Goal: Task Accomplishment & Management: Use online tool/utility

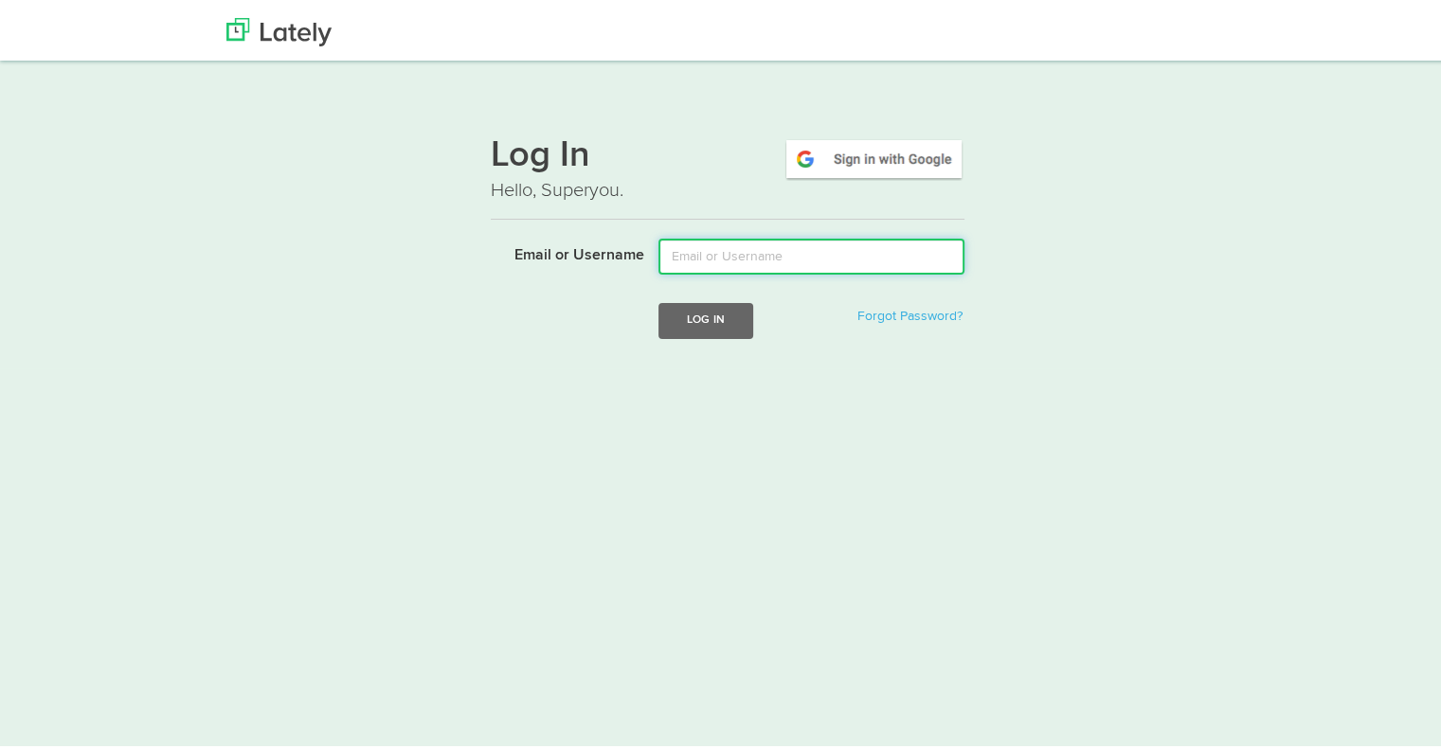
click at [777, 252] on input "Email or Username" at bounding box center [811, 253] width 306 height 36
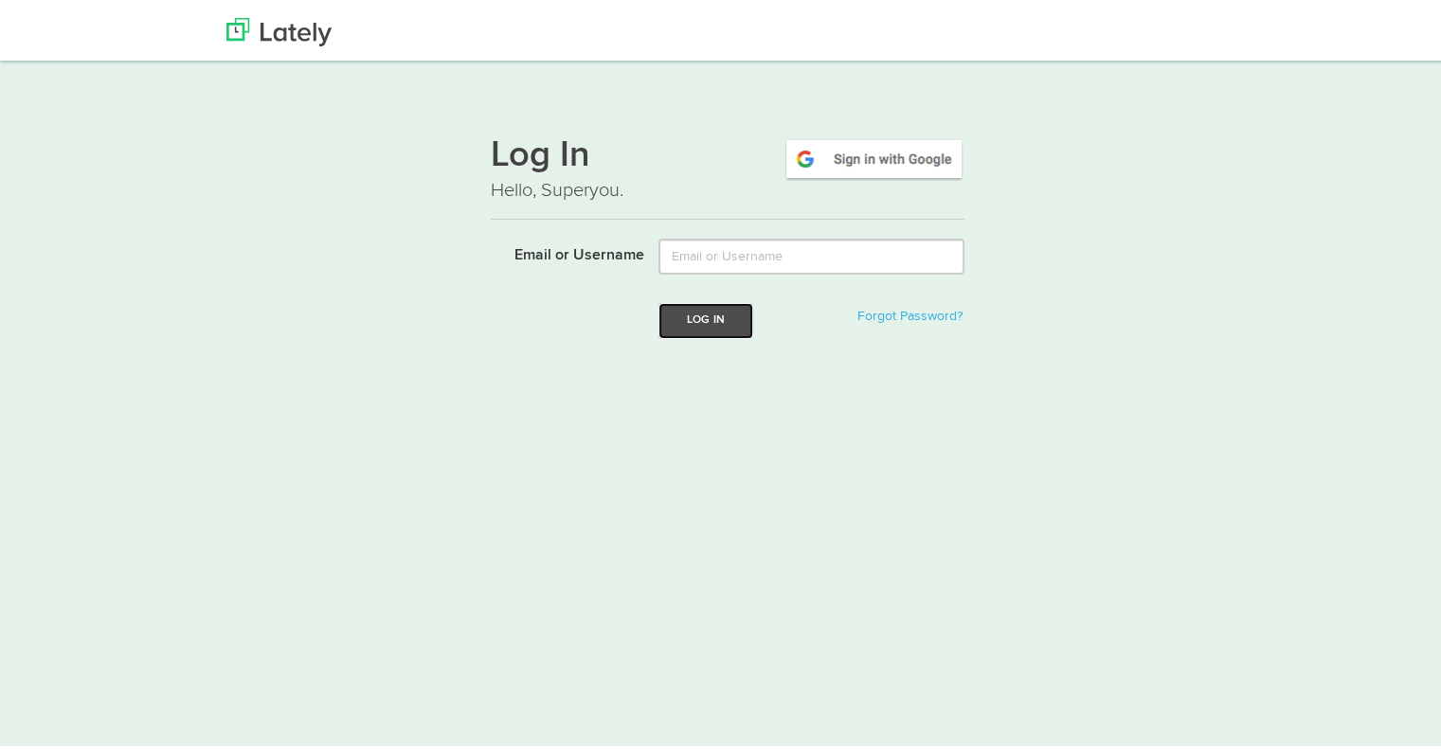
click at [694, 315] on button "Log In" at bounding box center [705, 316] width 95 height 35
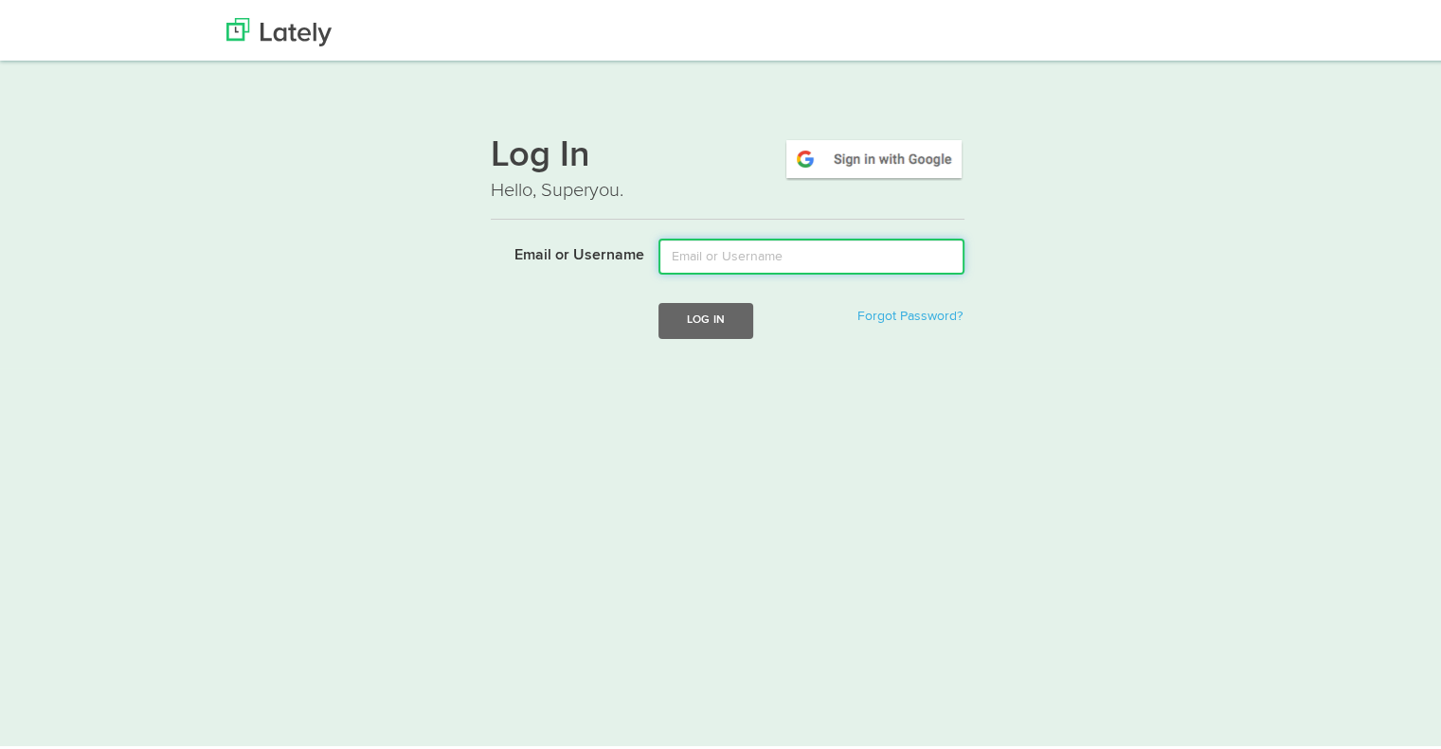
click at [681, 266] on input "Email or Username" at bounding box center [811, 253] width 306 height 36
type input "tshort@kensingtonassetmanagement.com"
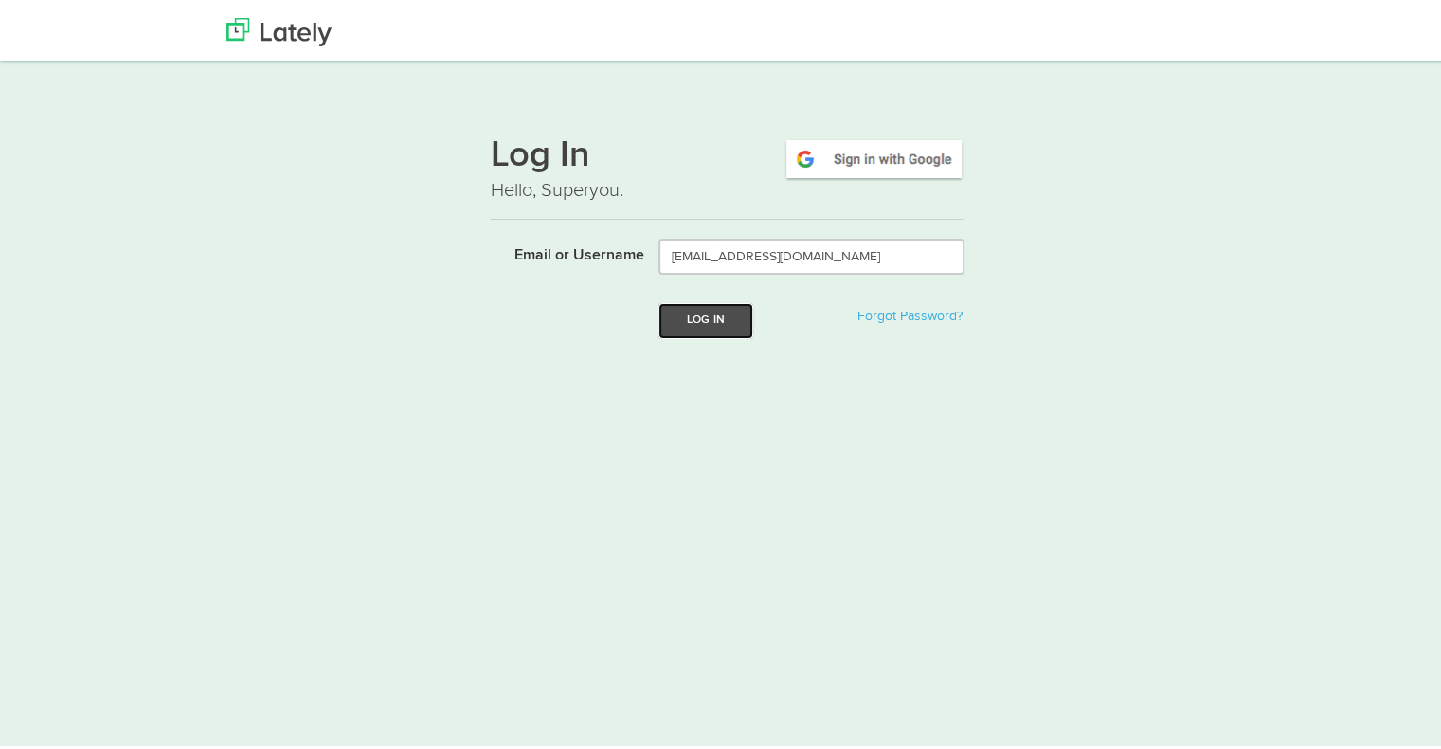
click at [689, 325] on button "Log In" at bounding box center [705, 316] width 95 height 35
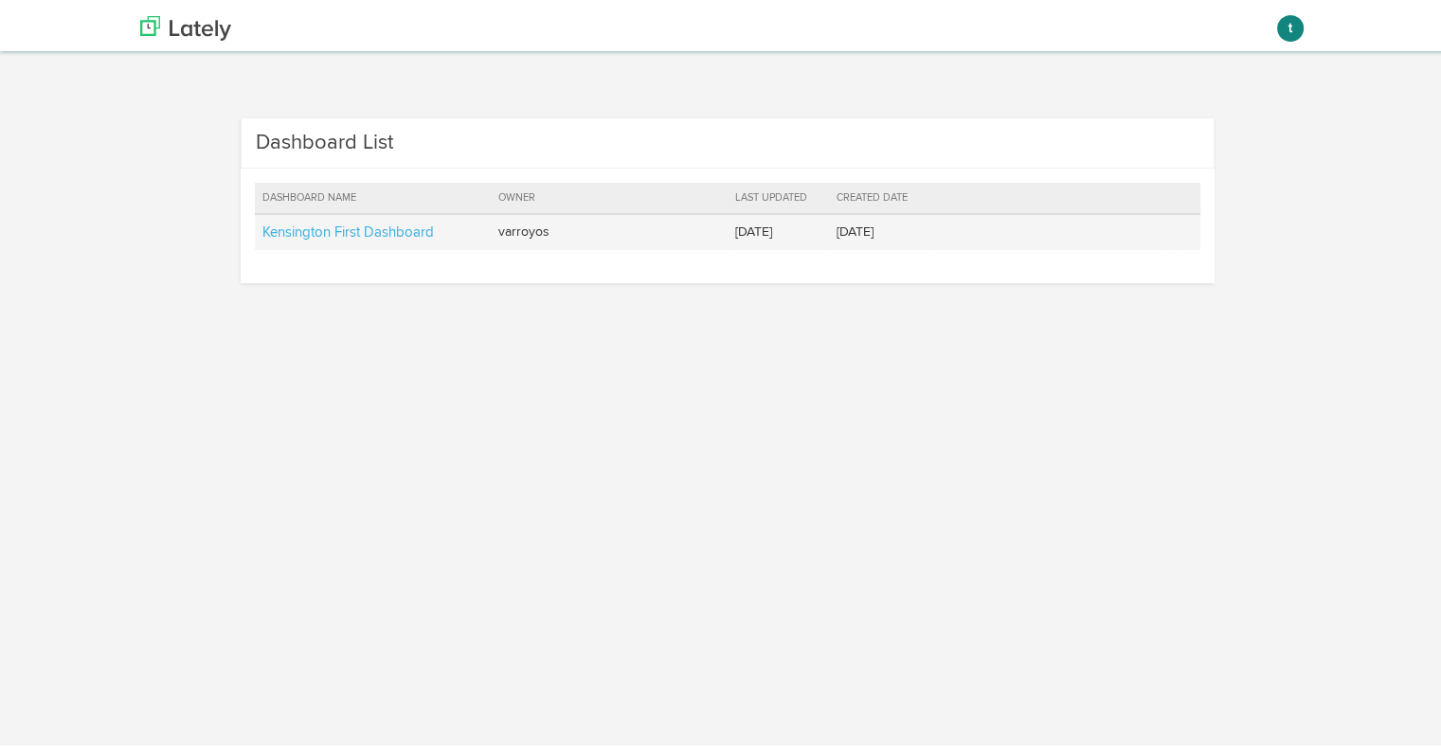
click at [340, 237] on td "Kensington First Dashboard" at bounding box center [373, 228] width 237 height 36
click at [334, 228] on link "Kensington First Dashboard" at bounding box center [347, 229] width 171 height 14
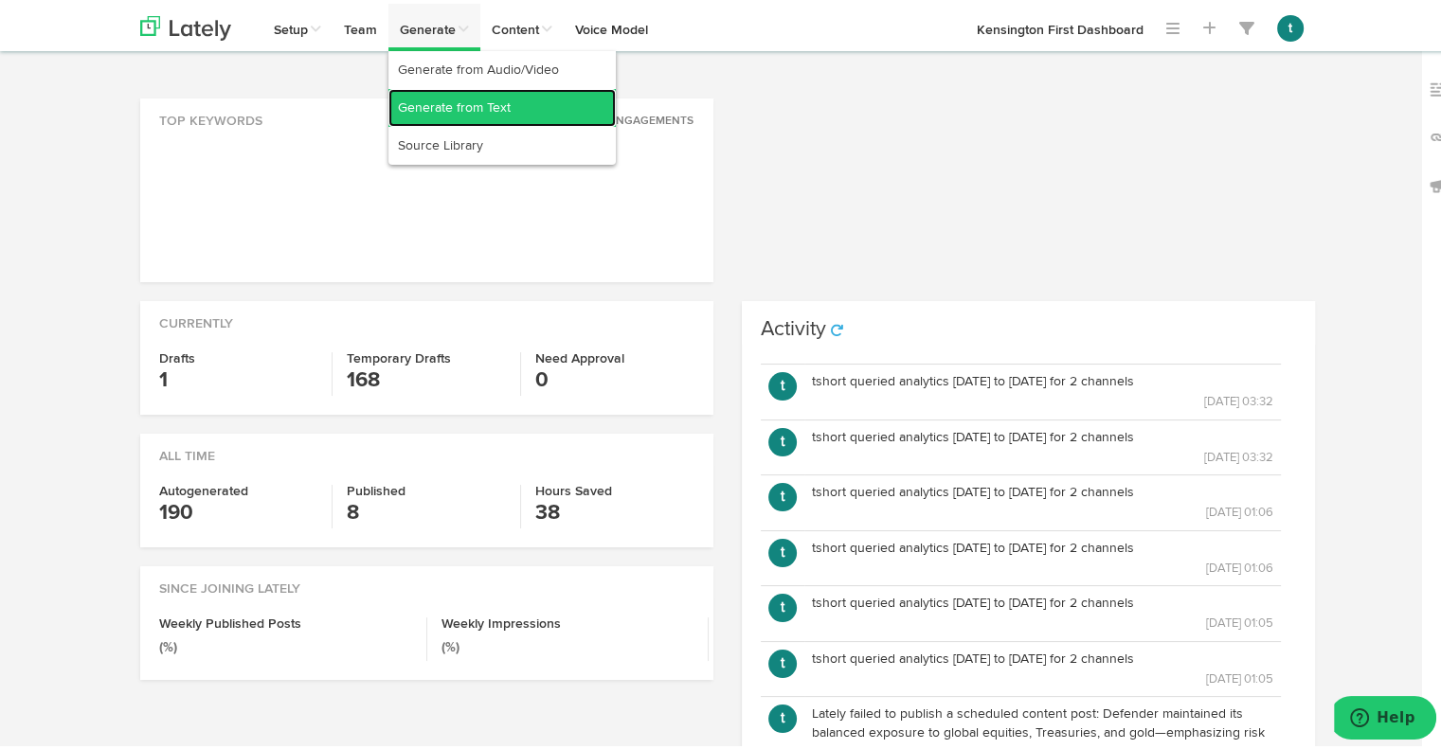
click at [421, 96] on link "Generate from Text" at bounding box center [501, 104] width 227 height 38
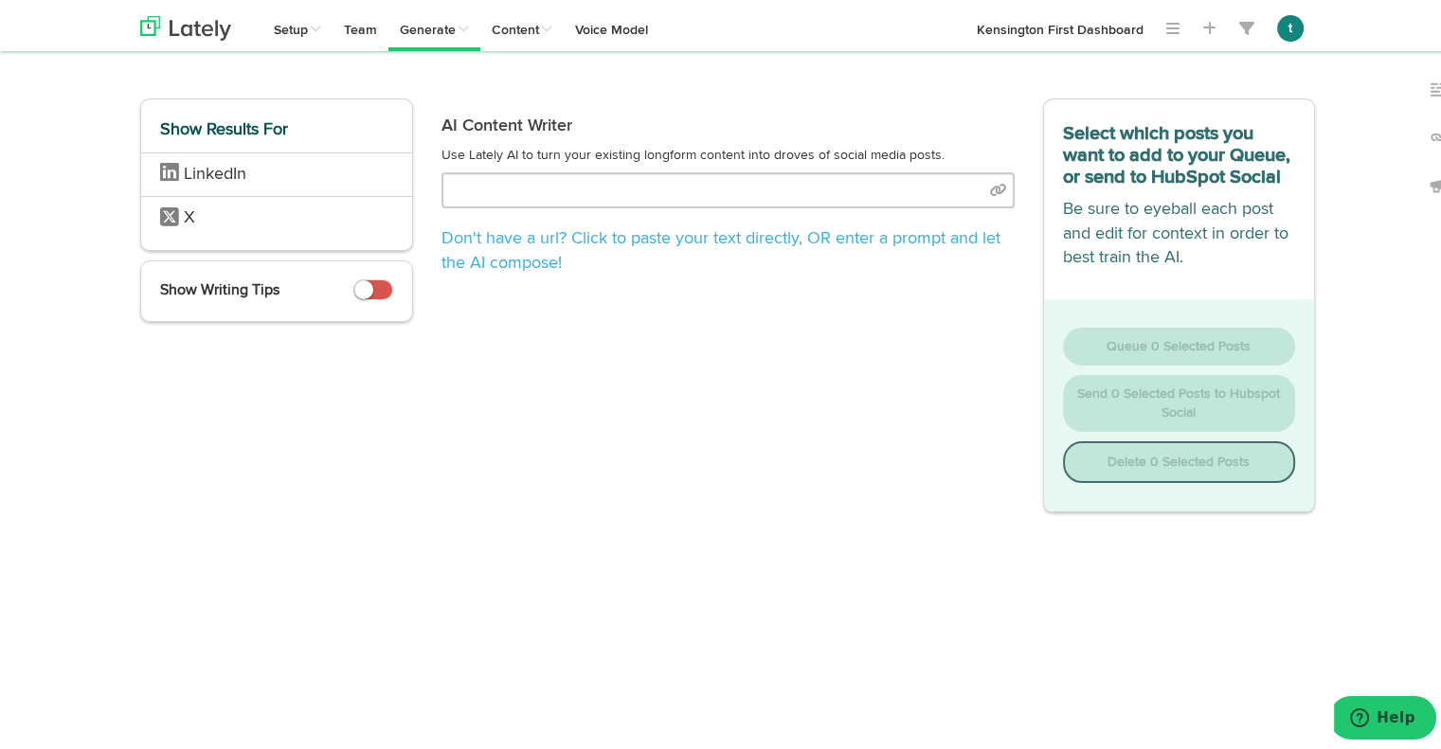
click at [638, 164] on div "AI Content Writer Use Lately AI to turn your existing longform content into dro…" at bounding box center [728, 187] width 602 height 185
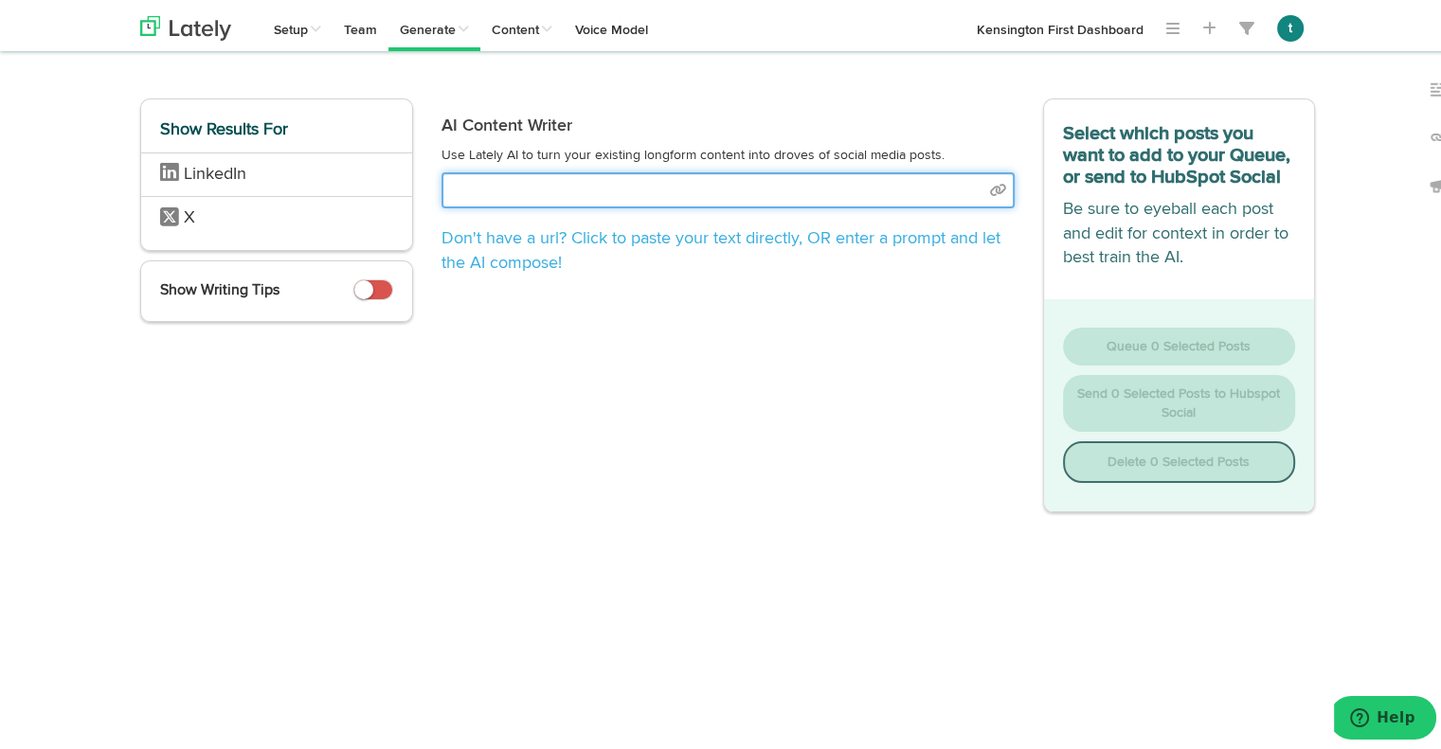
click at [582, 178] on input "text" at bounding box center [727, 187] width 573 height 36
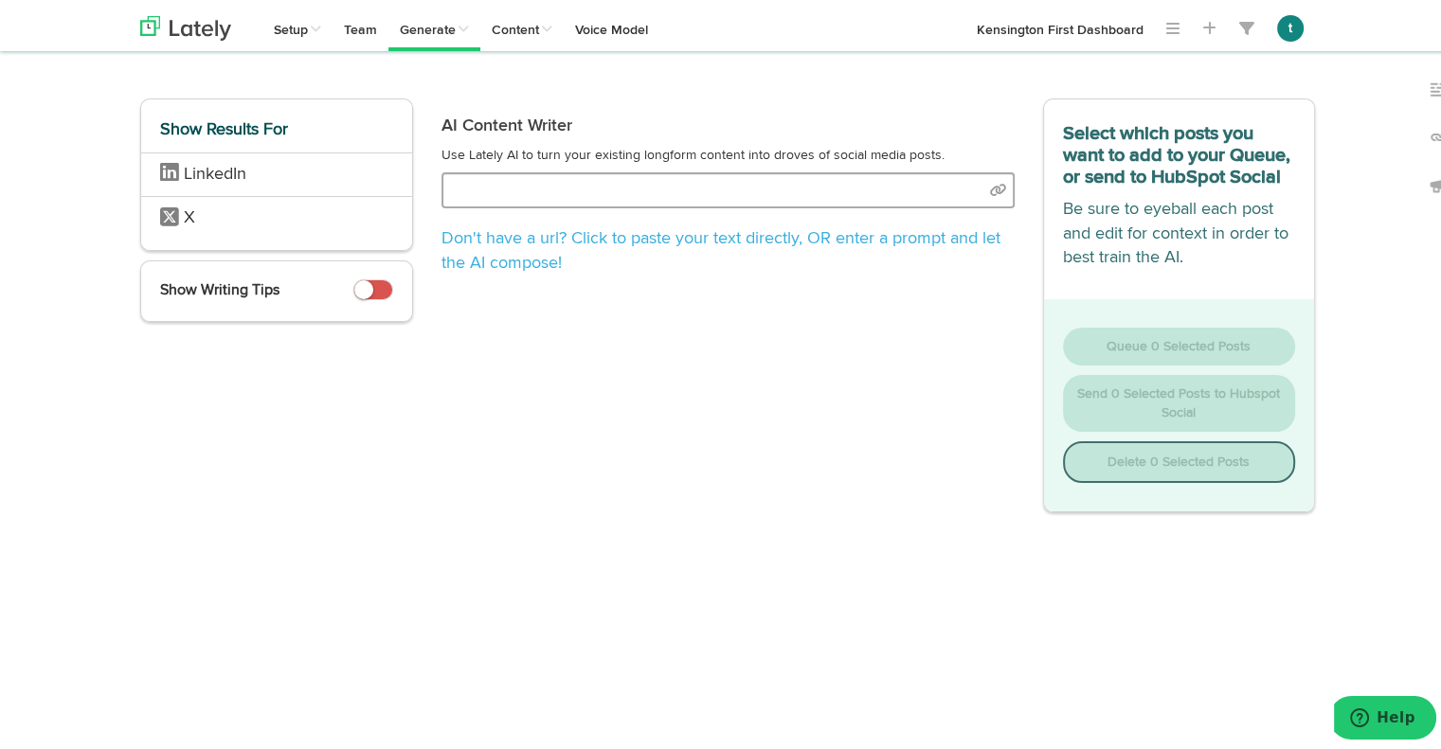
select select "natural"
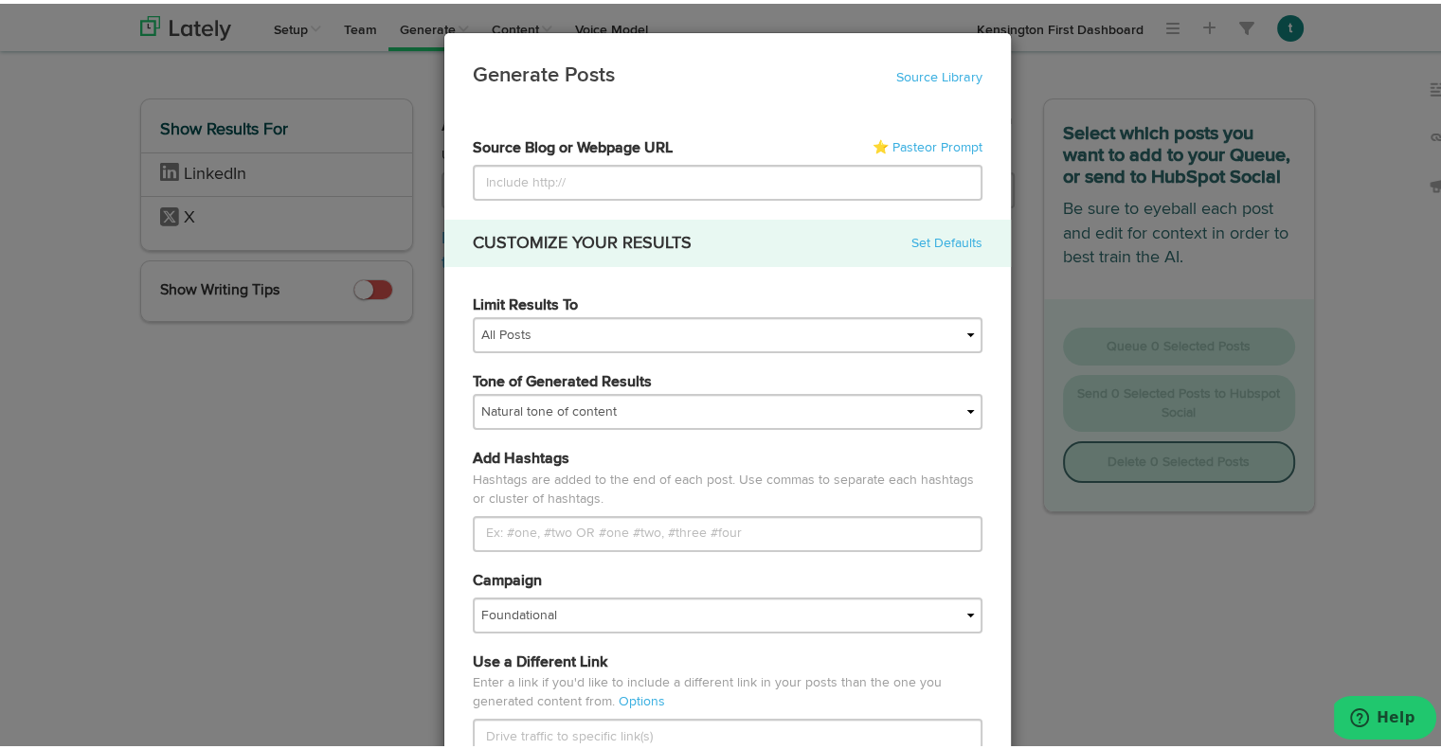
click at [1204, 156] on div "Generate Posts Source Library 6882758554fa901353831d06 6882758554fa901353831d0e…" at bounding box center [727, 374] width 1455 height 749
click at [1120, 394] on div "Generate Posts Source Library 6882758554fa901353831d06 6882758554fa901353831d0e…" at bounding box center [727, 374] width 1455 height 749
click at [98, 198] on div "Generate Posts Source Library 6882758554fa901353831d06 6882758554fa901353831d0e…" at bounding box center [727, 374] width 1455 height 749
click at [1186, 386] on div "Generate Posts Source Library 6882758554fa901353831d06 6882758554fa901353831d0e…" at bounding box center [727, 374] width 1455 height 749
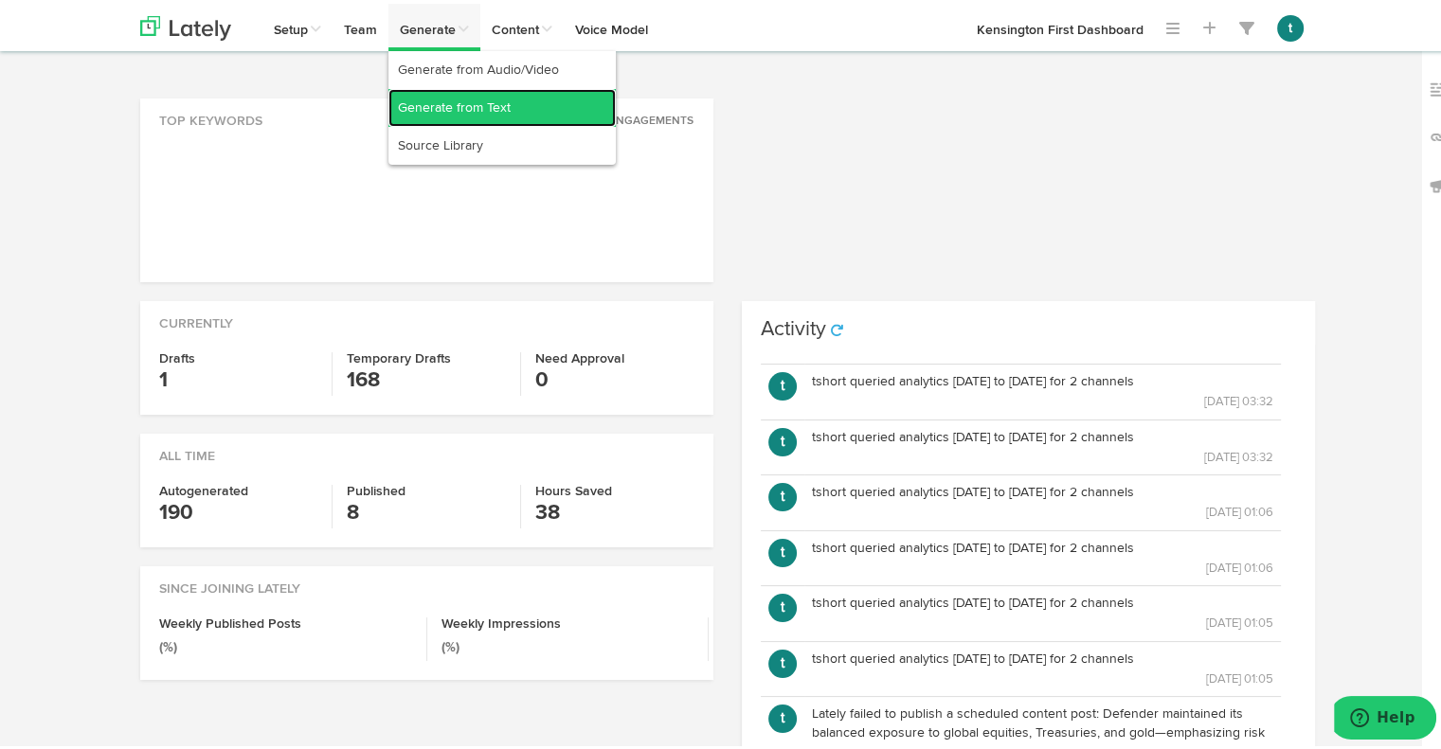
click at [453, 105] on link "Generate from Text" at bounding box center [501, 104] width 227 height 38
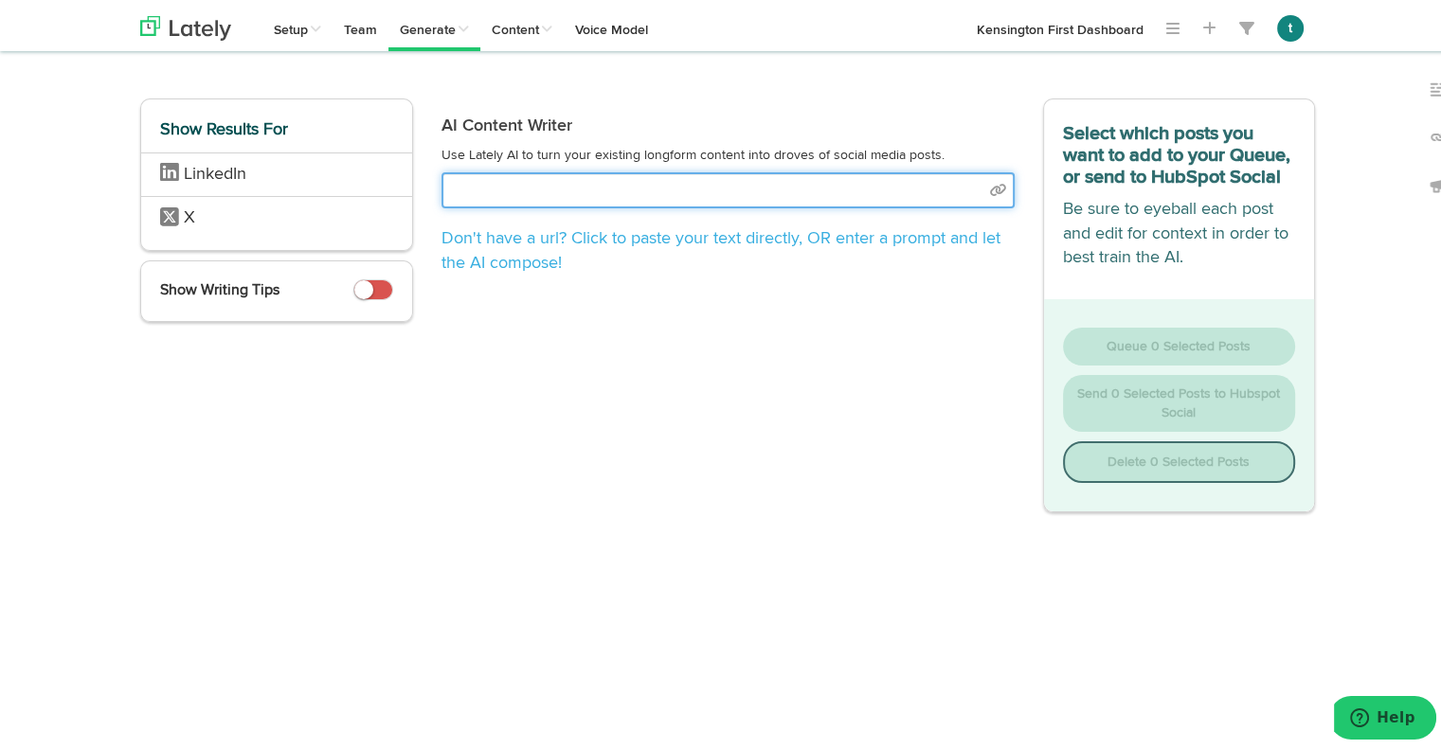
click at [827, 191] on input "text" at bounding box center [727, 187] width 573 height 36
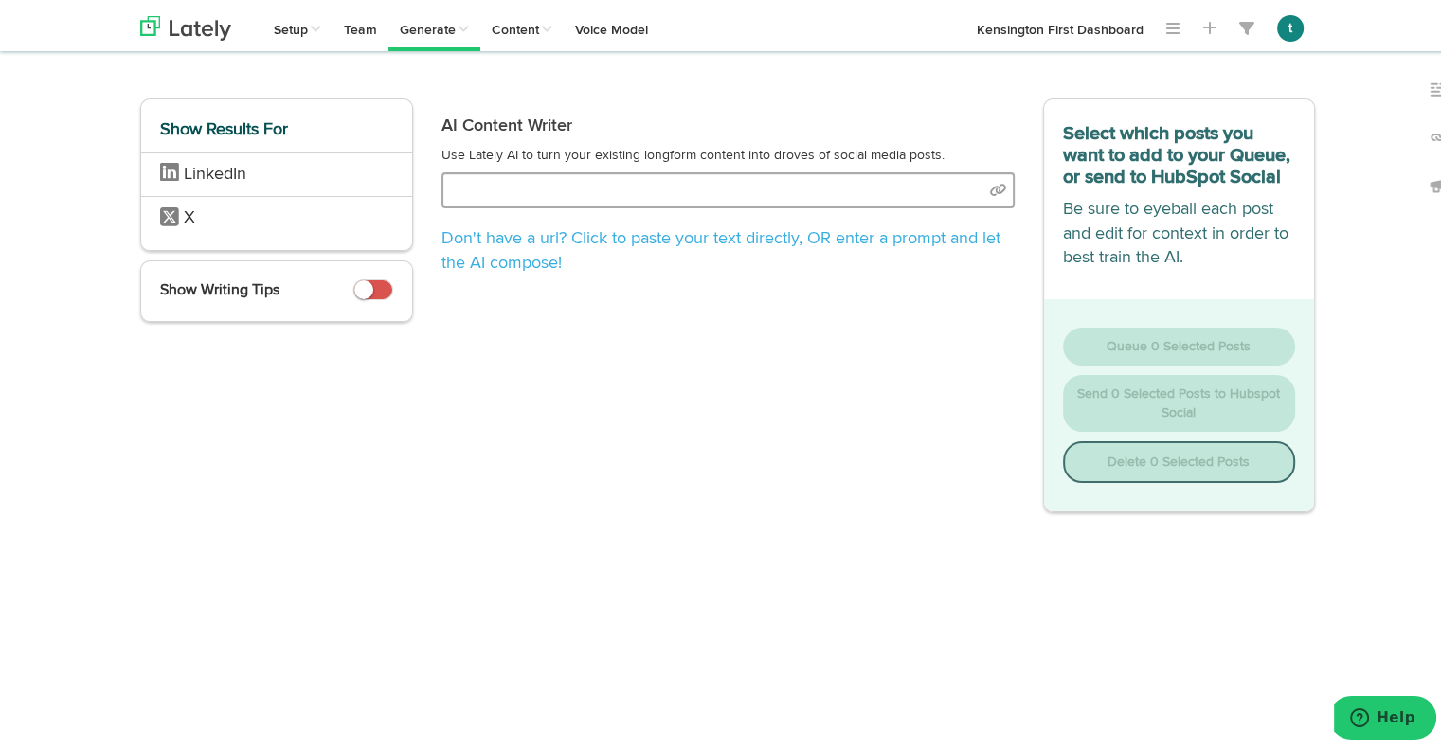
select select "natural"
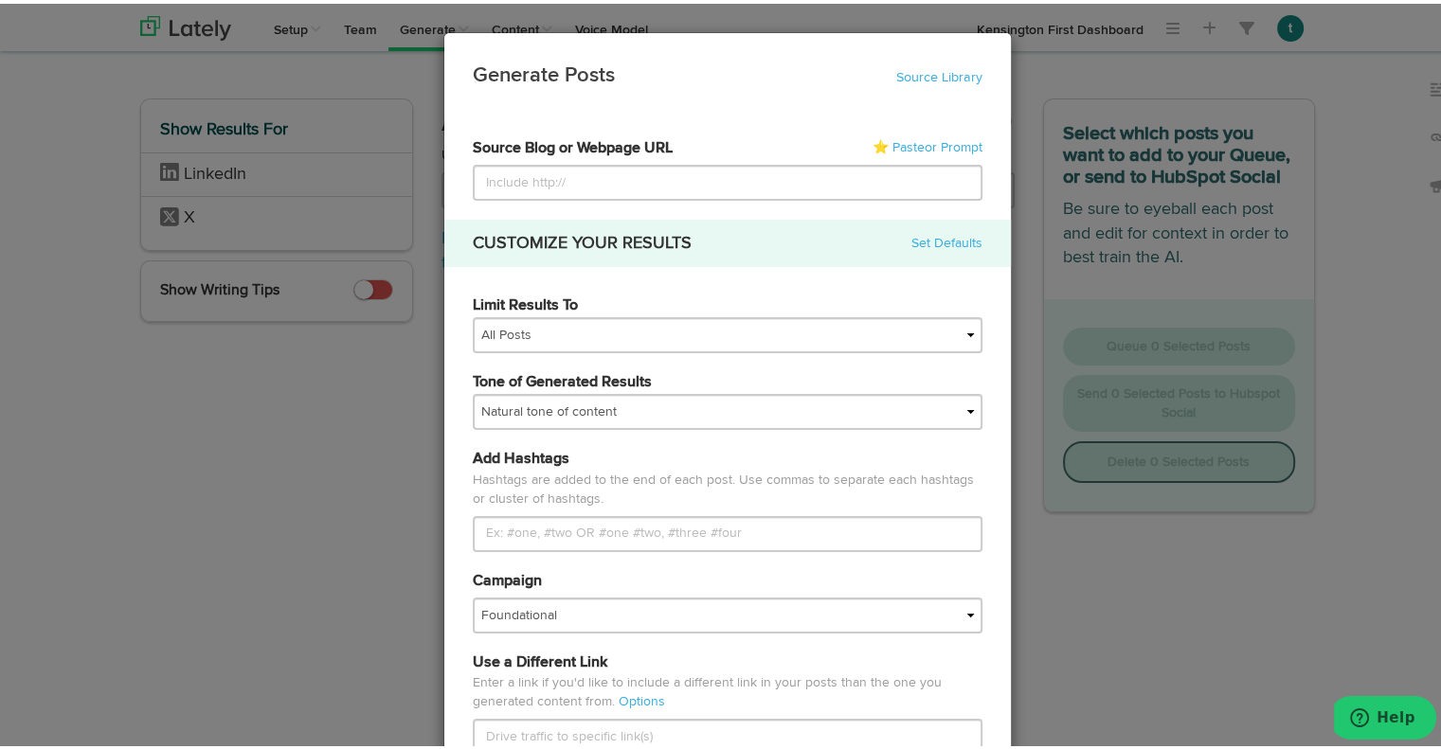
click at [1148, 285] on div "Generate Posts Source Library 6882758554fa901353831d06 6882758554fa901353831d0e…" at bounding box center [727, 374] width 1455 height 749
click at [1234, 332] on div "Generate Posts Source Library 6882758554fa901353831d06 6882758554fa901353831d0e…" at bounding box center [727, 374] width 1455 height 749
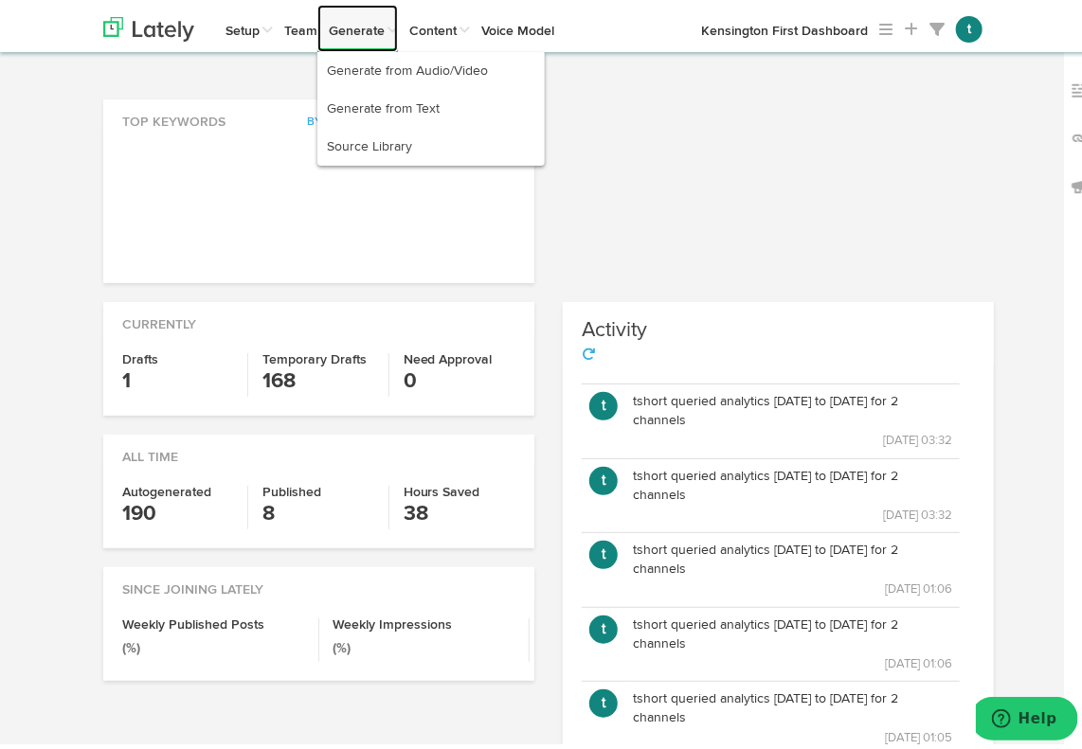
click at [360, 22] on link "Generate" at bounding box center [357, 23] width 81 height 47
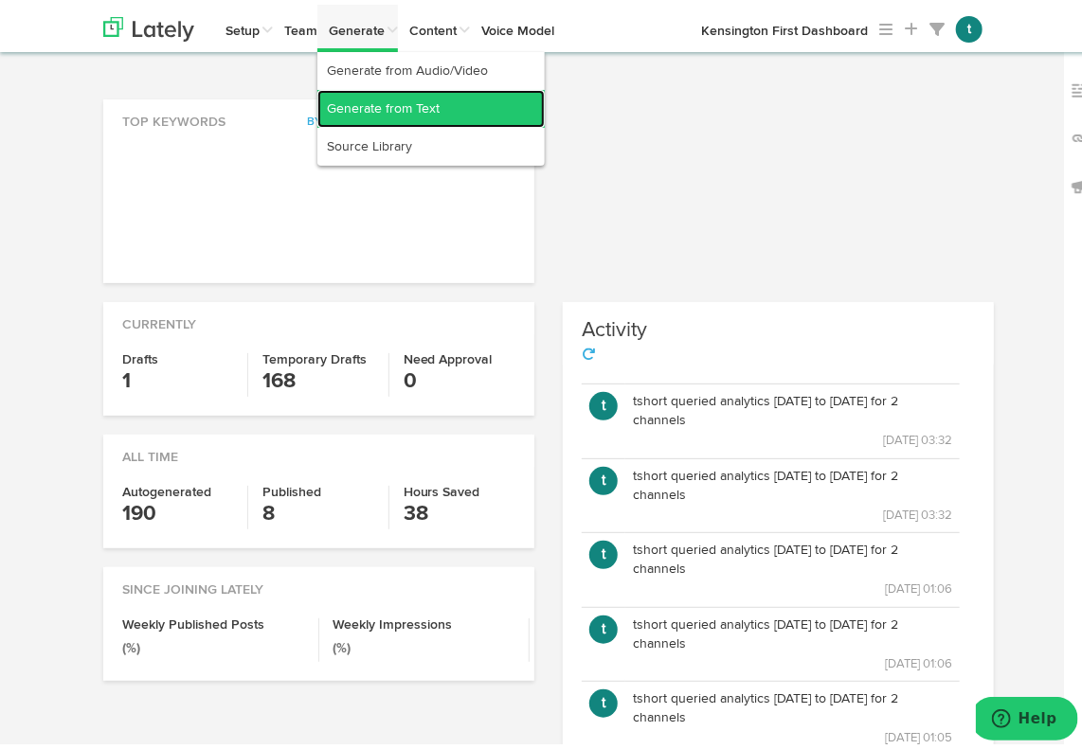
click at [406, 117] on link "Generate from Text" at bounding box center [430, 104] width 227 height 38
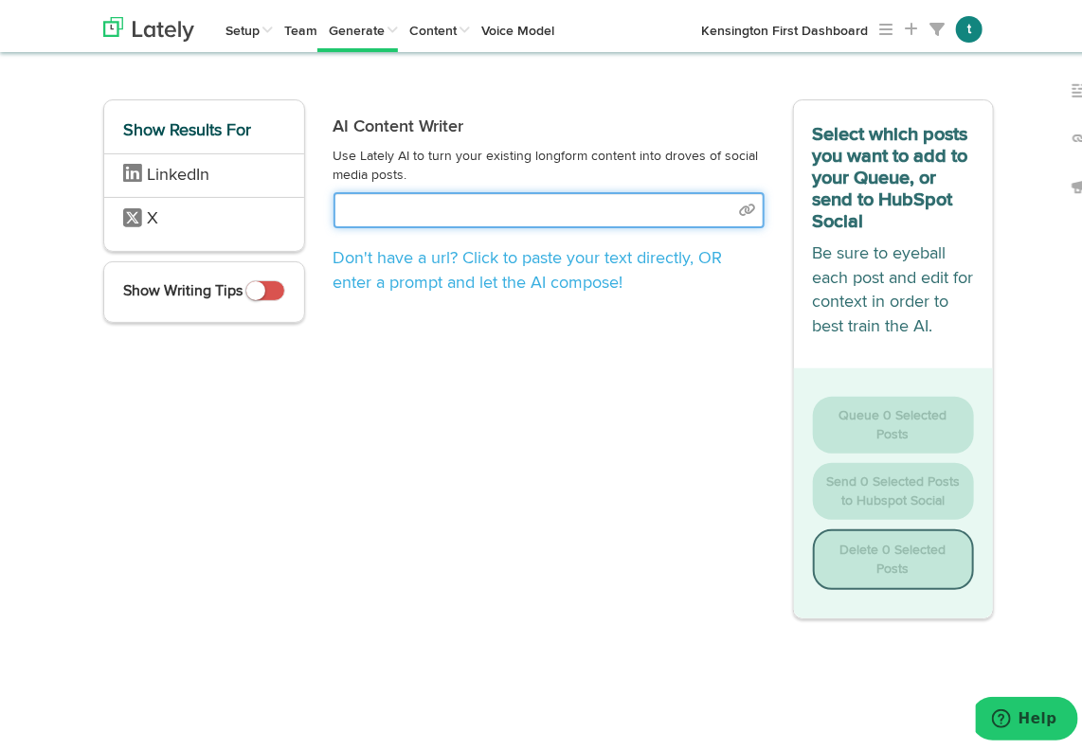
click at [542, 204] on input "text" at bounding box center [548, 206] width 431 height 36
select select "natural"
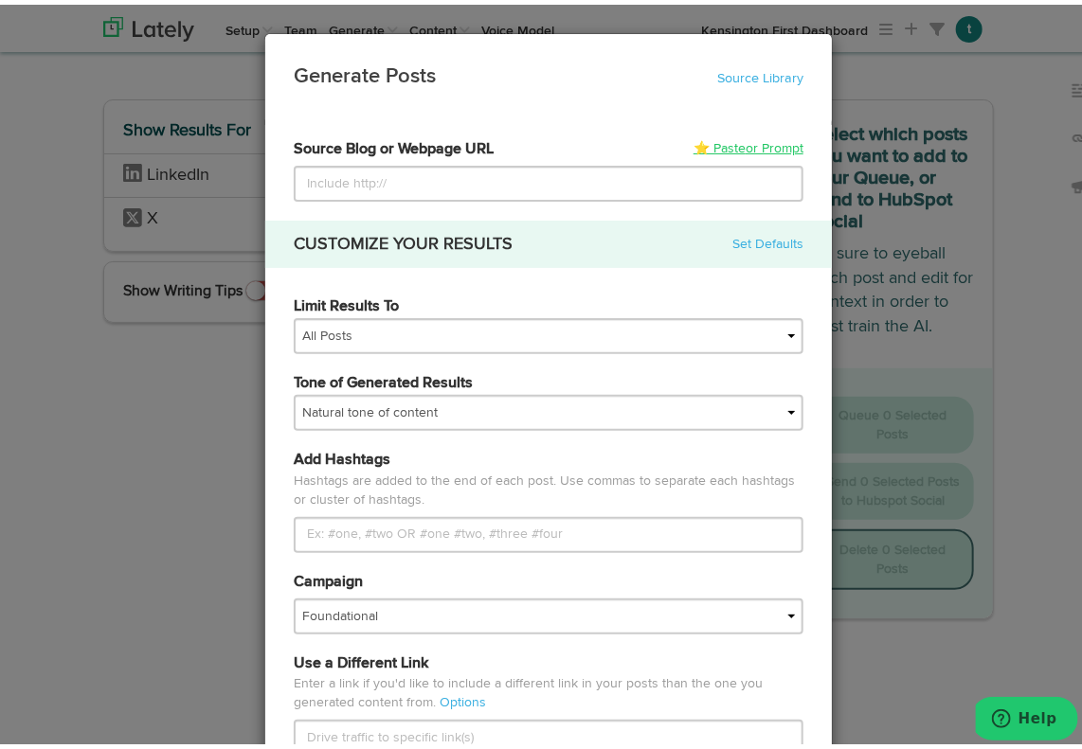
click at [728, 139] on link "⭐ Paste or Prompt" at bounding box center [748, 144] width 110 height 19
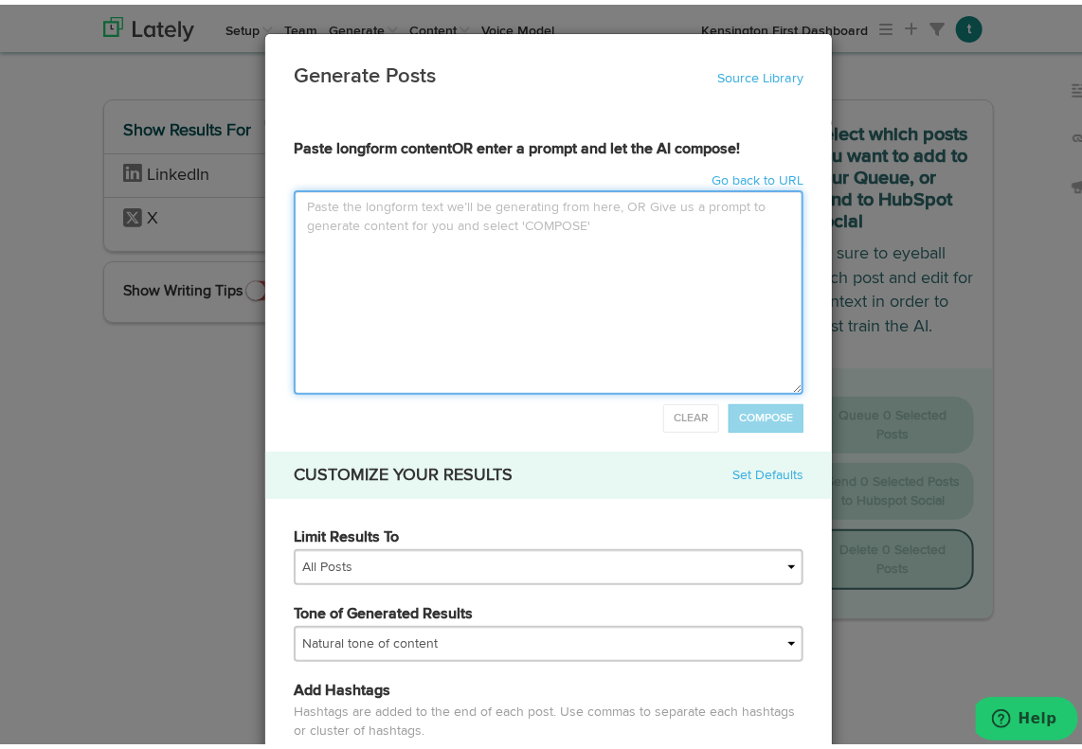
click at [559, 220] on textarea at bounding box center [549, 288] width 510 height 205
paste textarea "Flying high while flying blind Stocks continue to make new highs despite a nois…"
type input "Flying high while flying blindStocks continue to make new highs despite a noisy…"
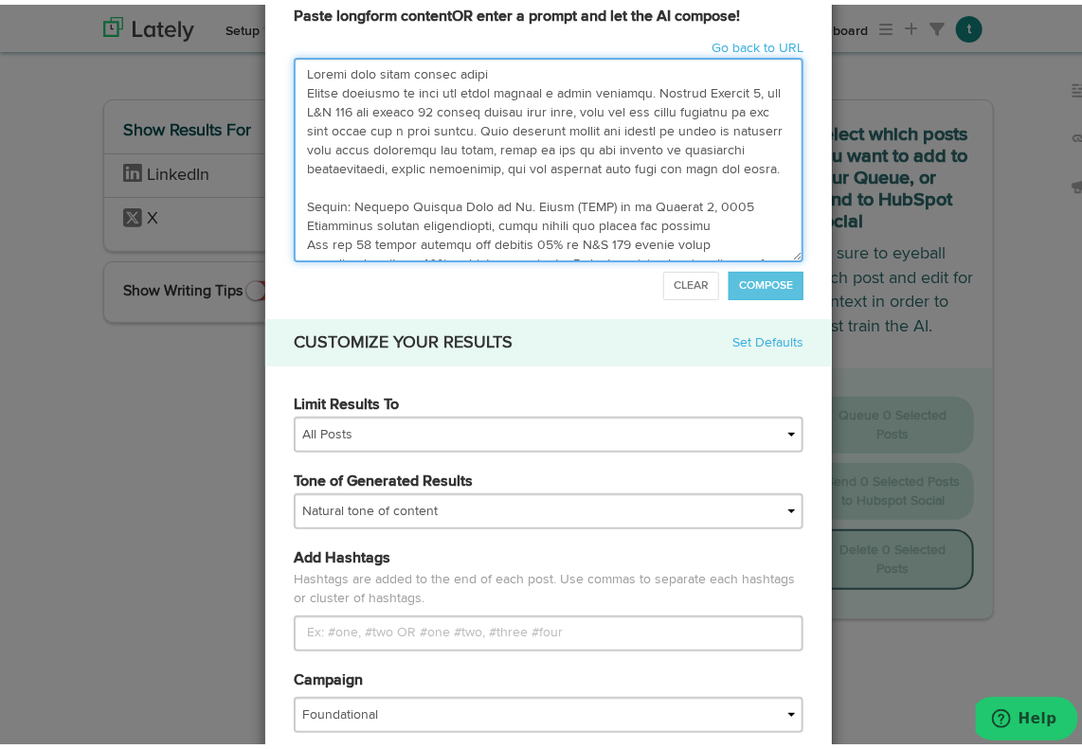
scroll to position [124, 0]
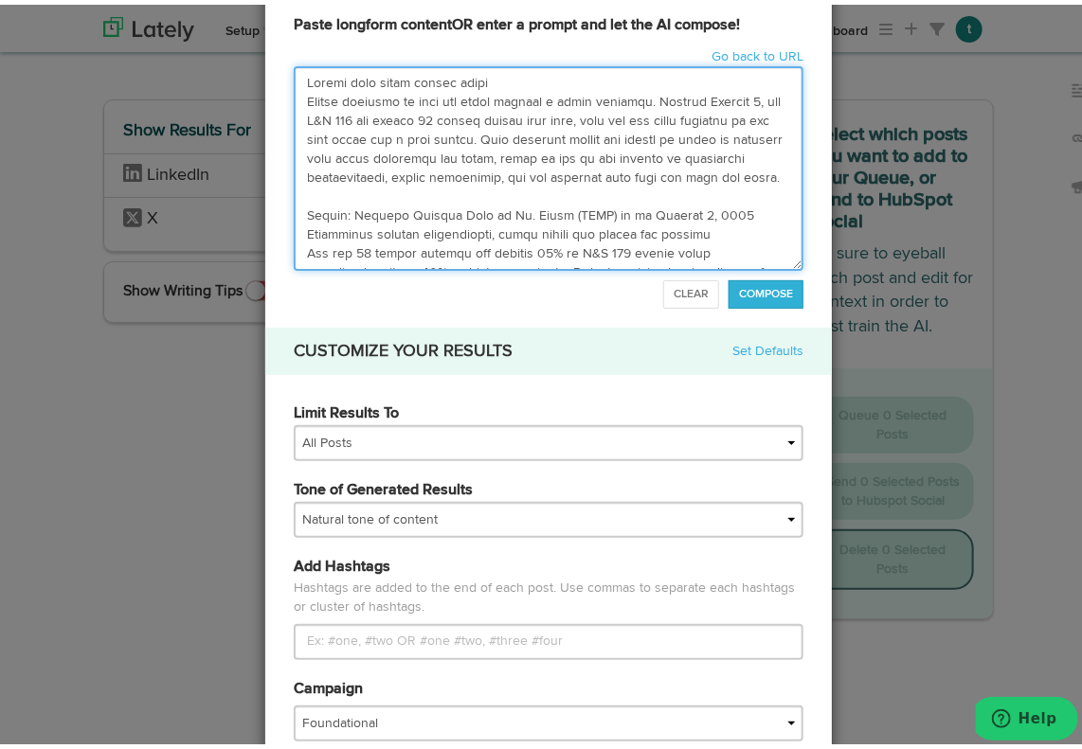
type textarea "Flying high while flying blind Stocks continue to make new highs despite a nois…"
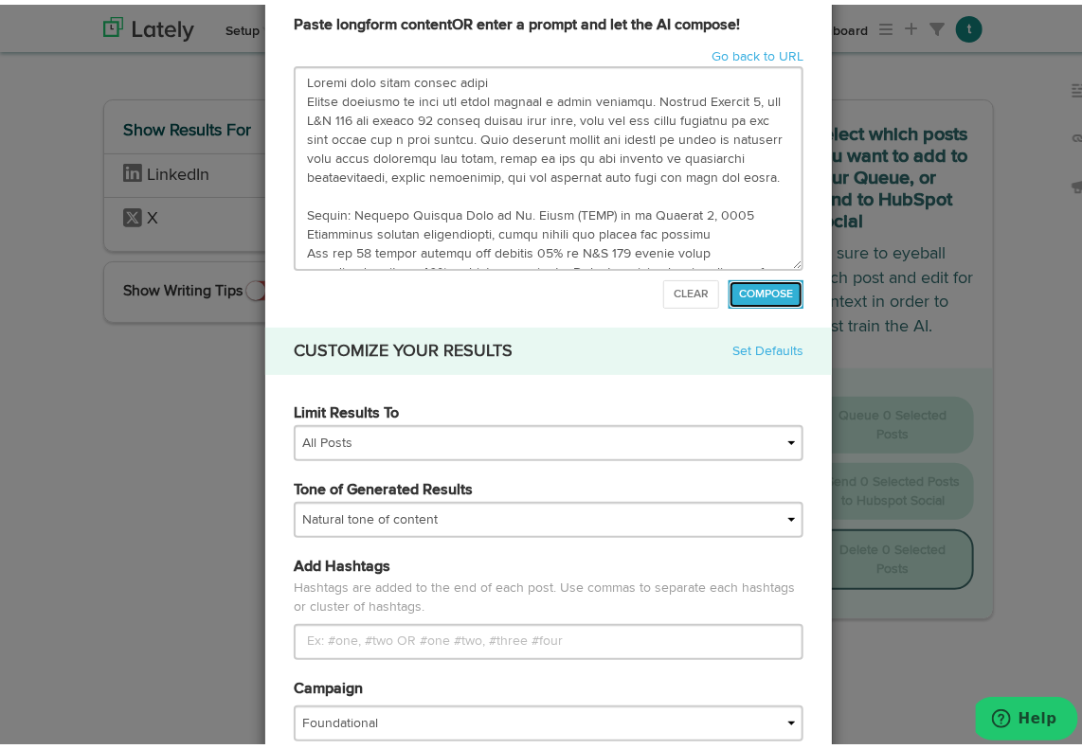
click at [752, 295] on button "COMPOSE" at bounding box center [765, 290] width 75 height 28
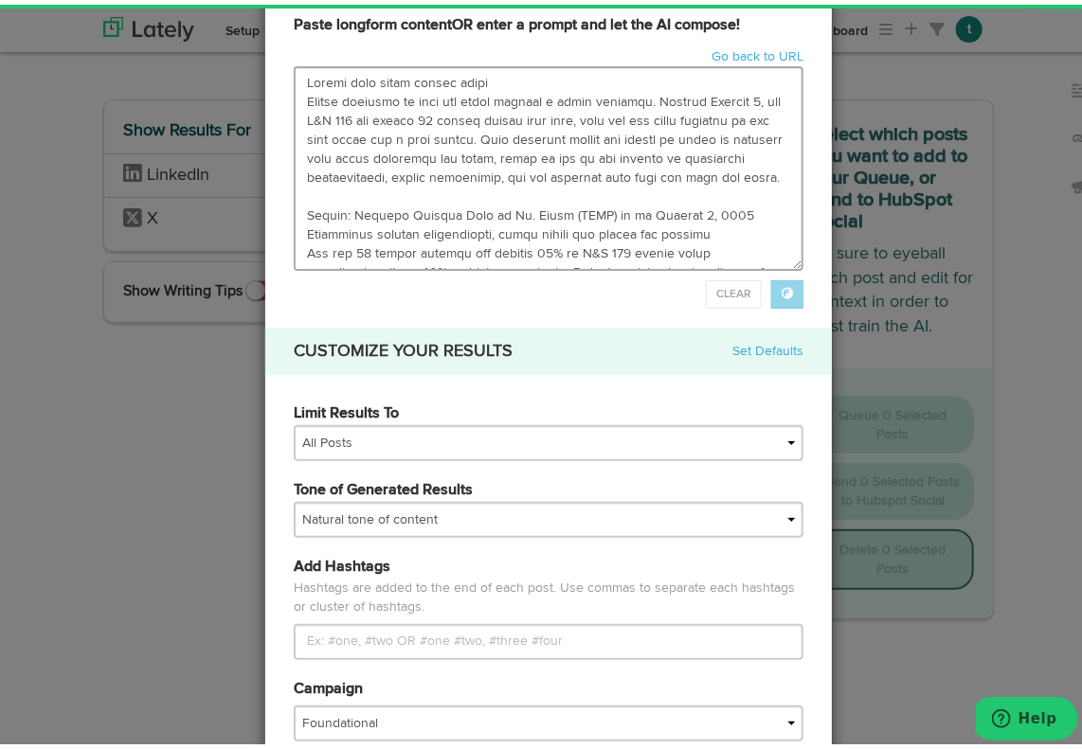
type input "The stock market continues to soar to new heights, with the S&P 500 notching re…"
type textarea "The stock market continues to soar to new heights, with the S&P 500 notching re…"
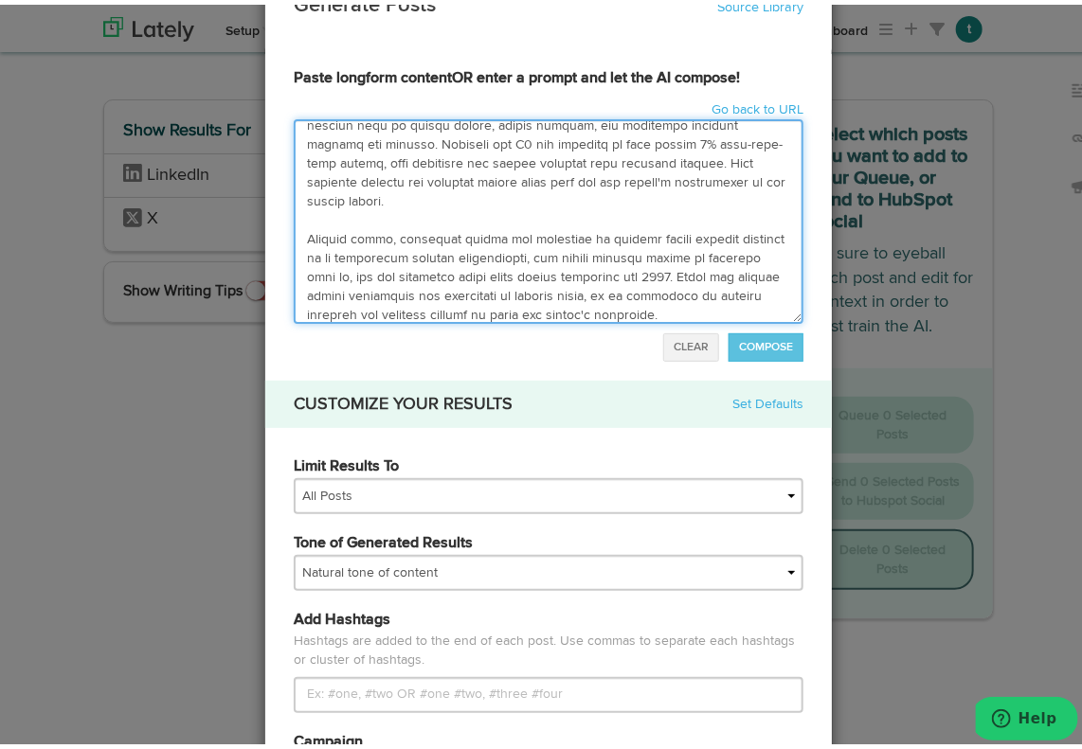
scroll to position [530, 0]
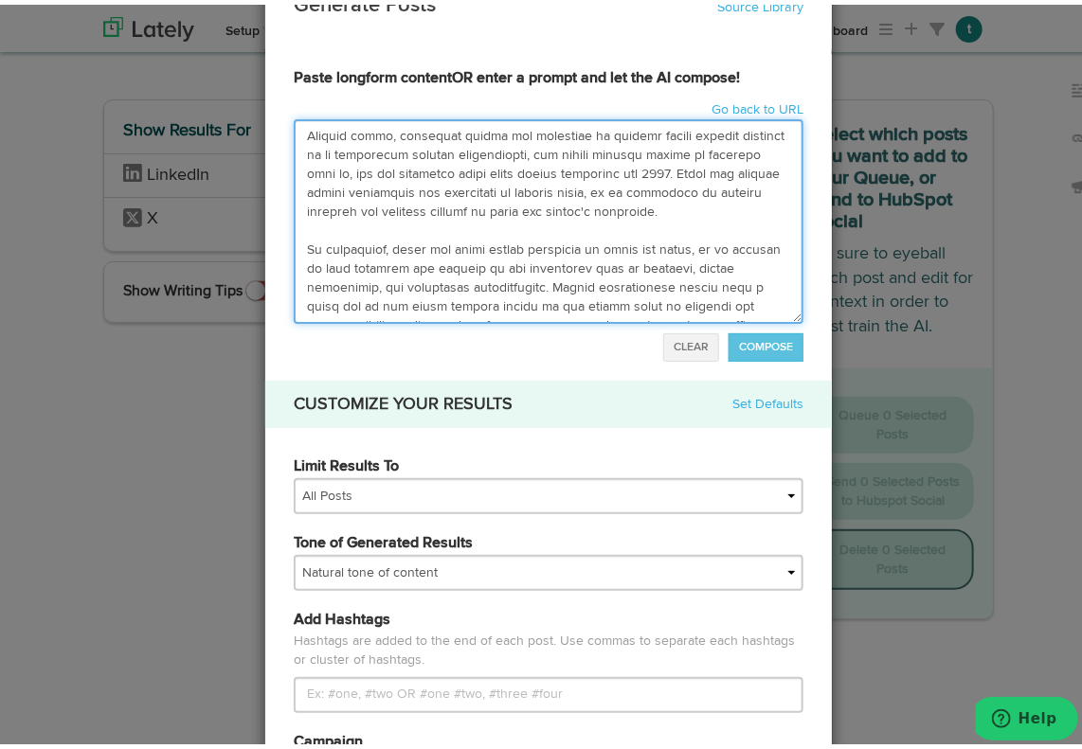
drag, startPoint x: 292, startPoint y: 128, endPoint x: 699, endPoint y: 335, distance: 457.1
click at [699, 335] on div "Paste longform content OR enter a prompt and let the AI compose! Go back to URL…" at bounding box center [548, 210] width 538 height 294
paste textarea "Flying high while flying blind Stocks continue to make new highs despite a nois…"
type input "Flying high while flying blindStocks continue to make new highs despite a noisy…"
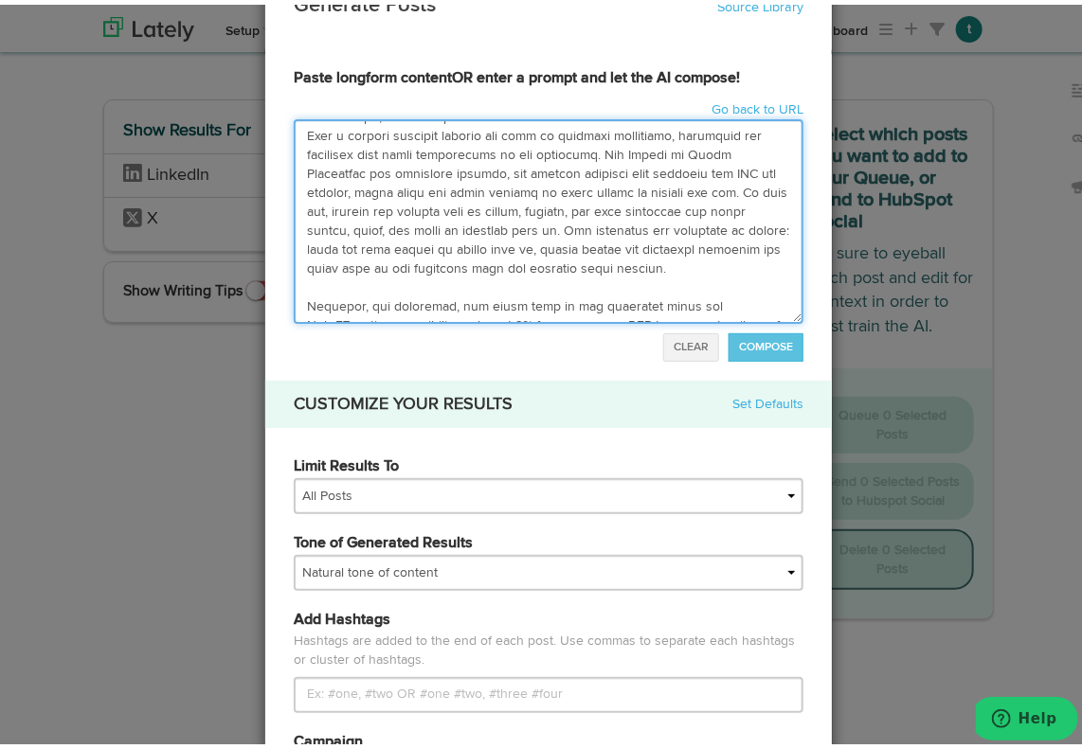
scroll to position [959, 0]
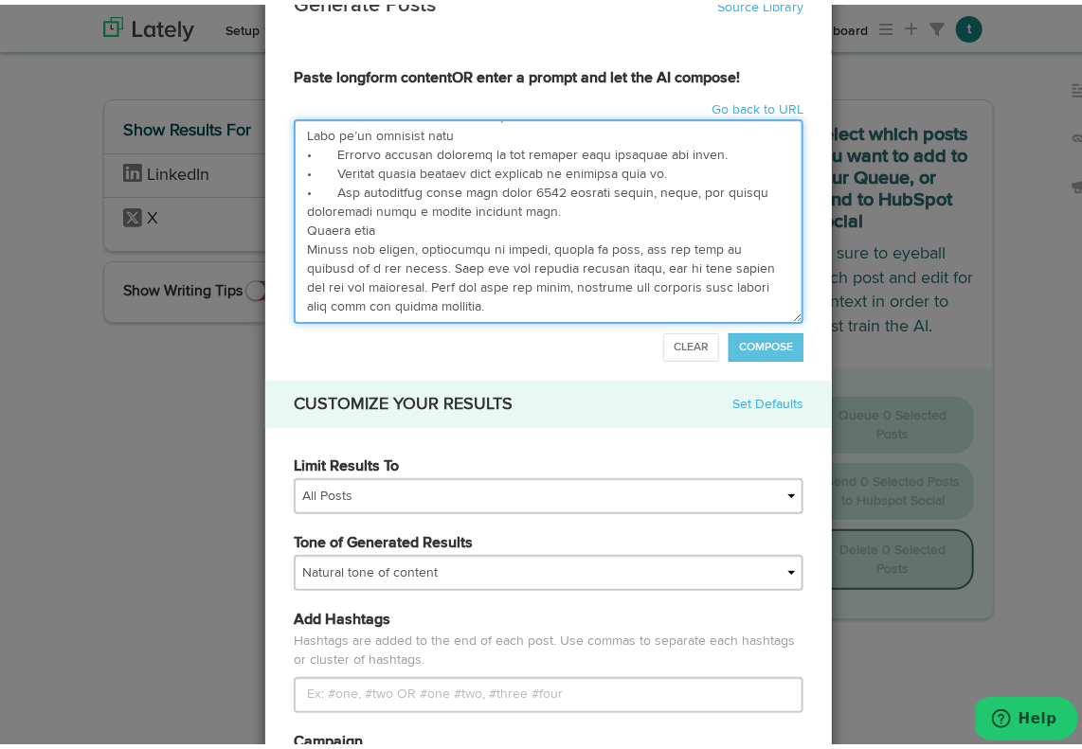
type textarea "Flying high while flying blind Stocks continue to make new highs despite a nois…"
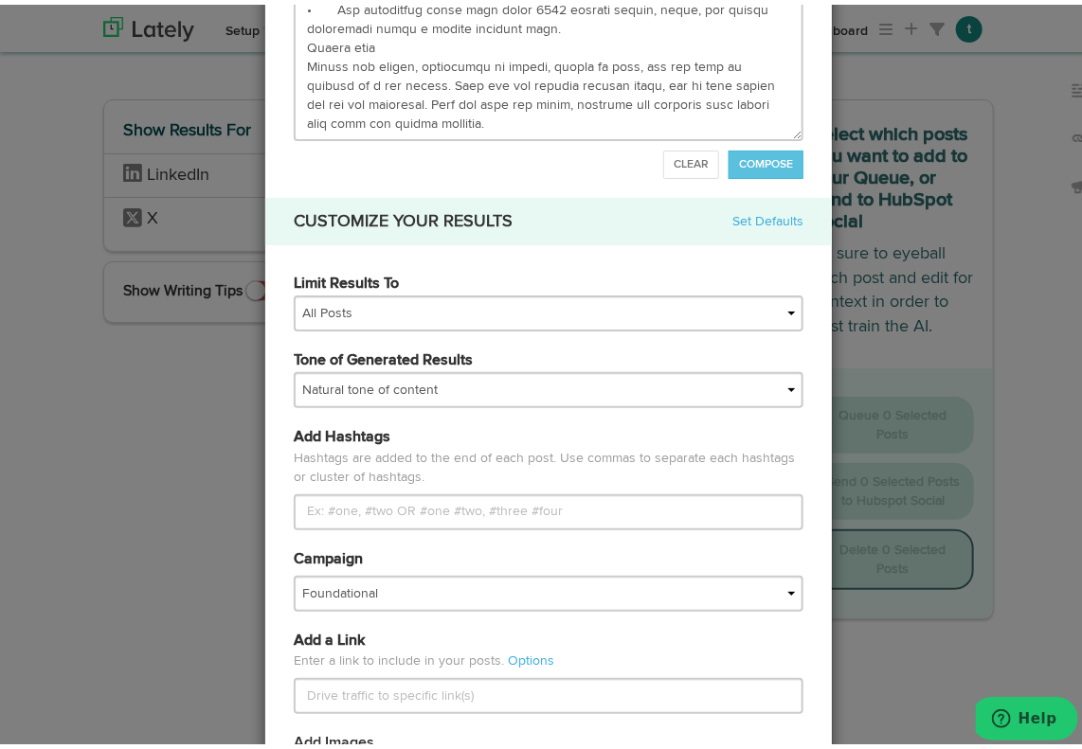
scroll to position [253, 0]
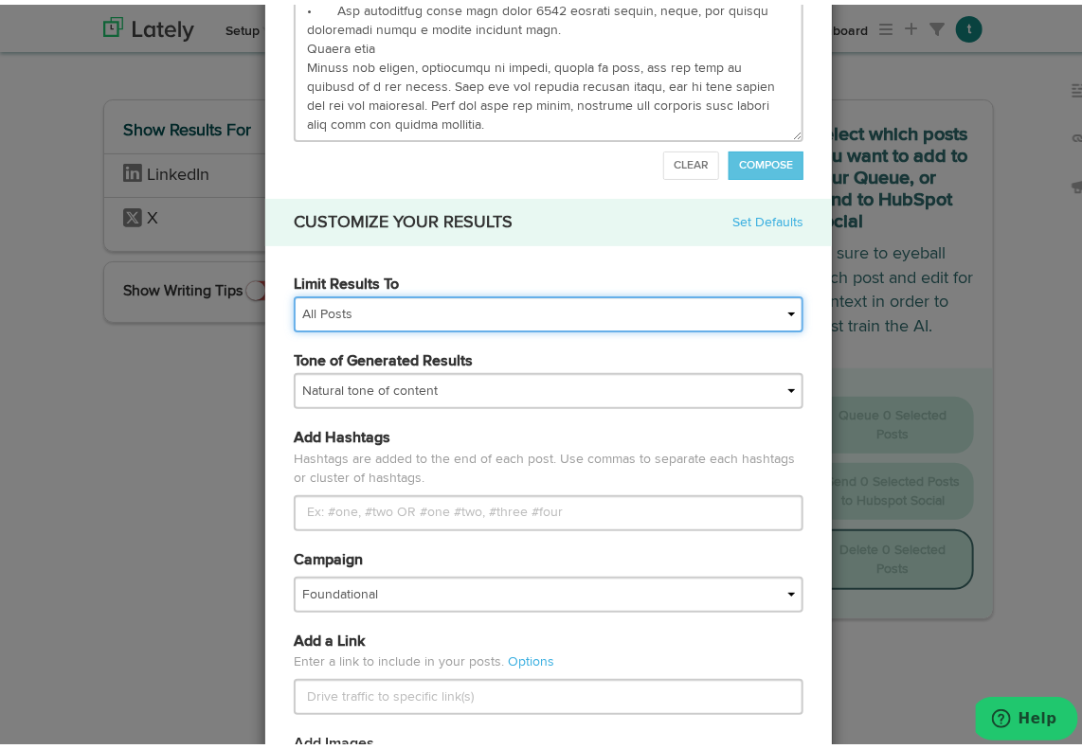
click at [356, 314] on select "All Posts Top 30 Posts Top 25 Posts Top 20 Posts Top 15 Posts Top 10 Posts" at bounding box center [549, 310] width 510 height 36
select select "10"
click at [294, 292] on select "All Posts Top 30 Posts Top 25 Posts Top 20 Posts Top 15 Posts Top 10 Posts" at bounding box center [549, 310] width 510 height 36
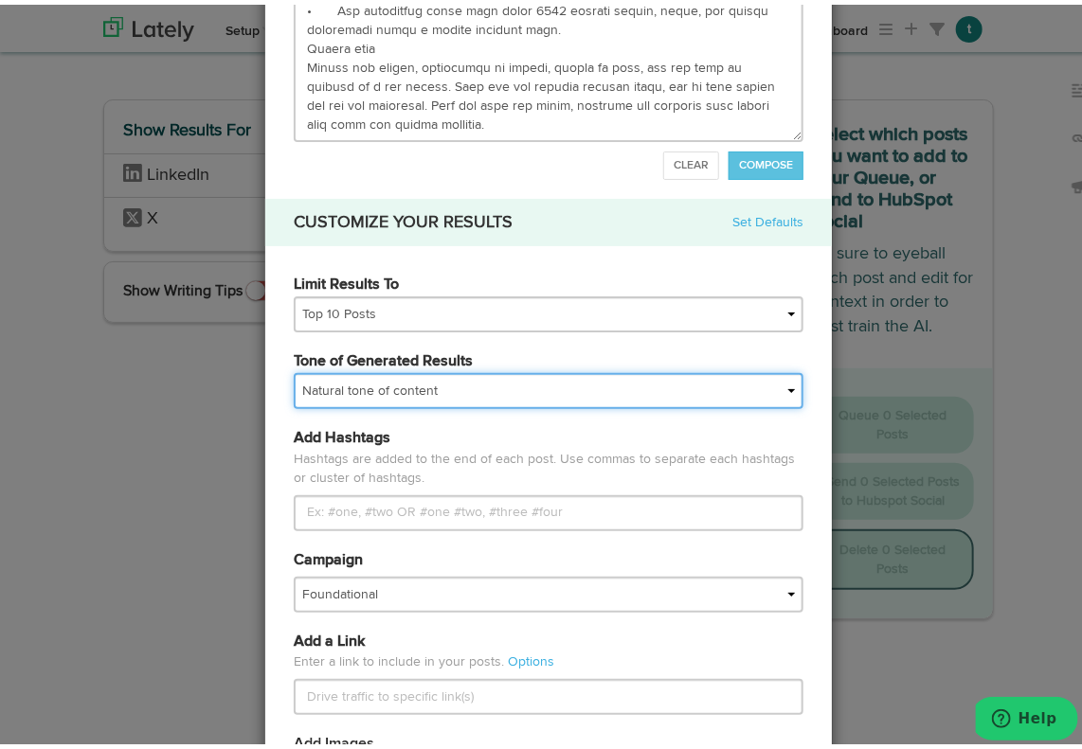
click at [477, 393] on select "My tone Official and professional Relaxed and conversational Light and humorous…" at bounding box center [549, 386] width 510 height 36
click at [294, 368] on select "My tone Official and professional Relaxed and conversational Light and humorous…" at bounding box center [549, 386] width 510 height 36
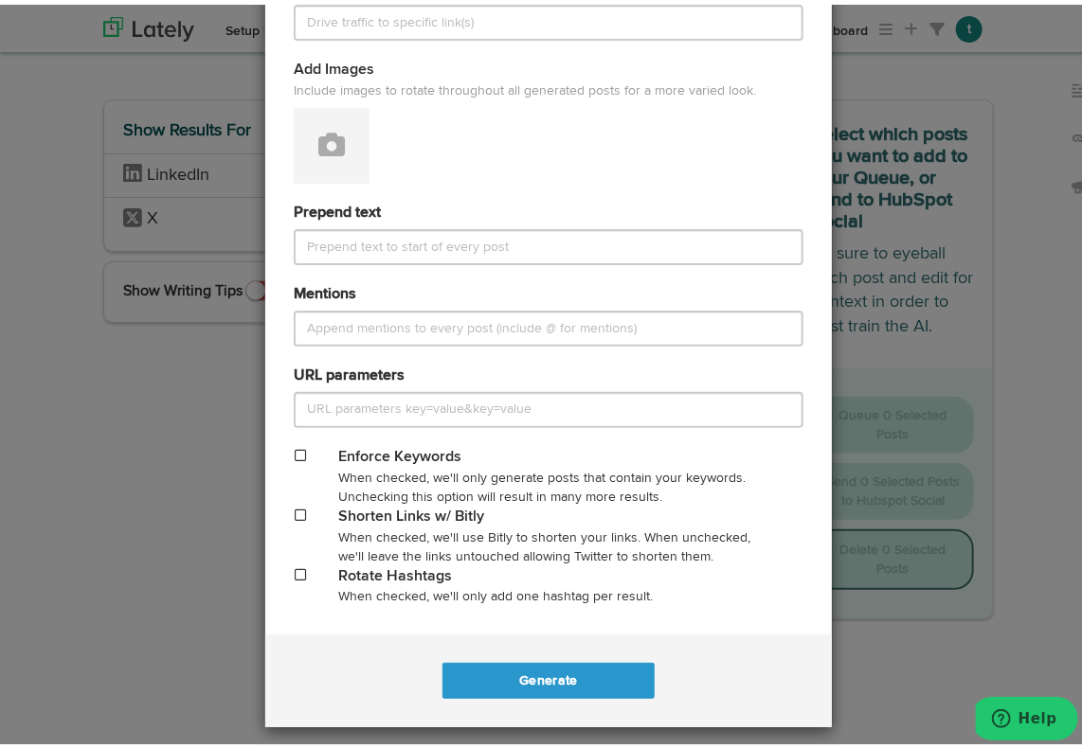
scroll to position [926, 0]
click at [534, 669] on button "Generate" at bounding box center [547, 677] width 211 height 36
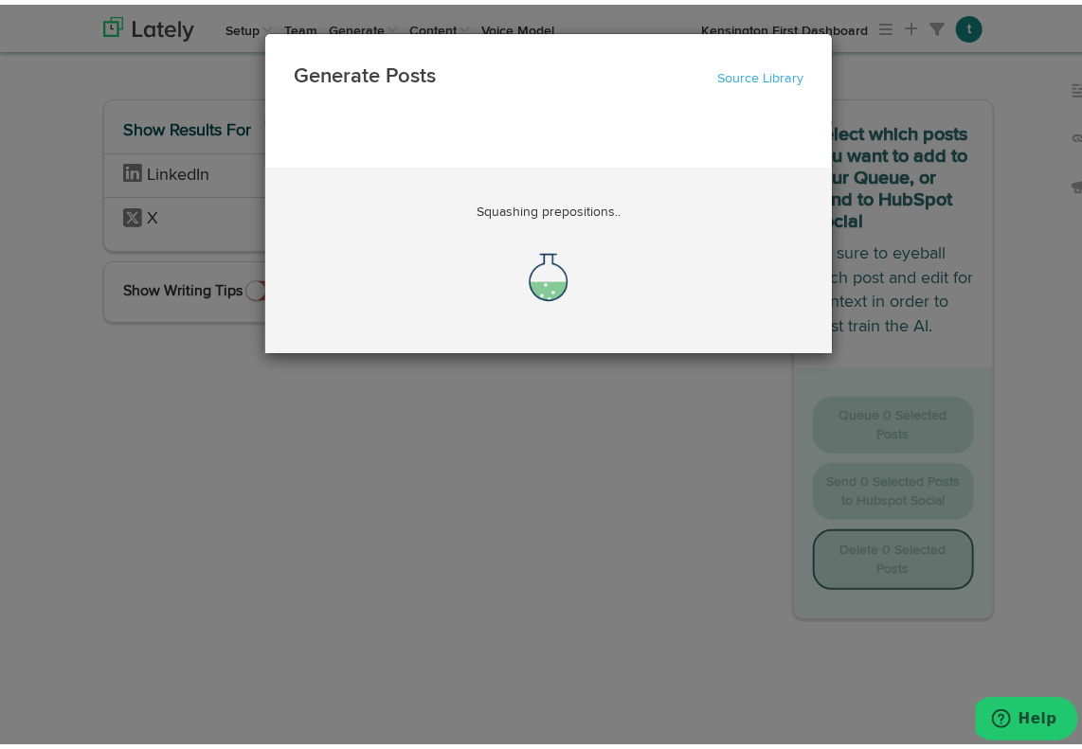
scroll to position [0, 20261]
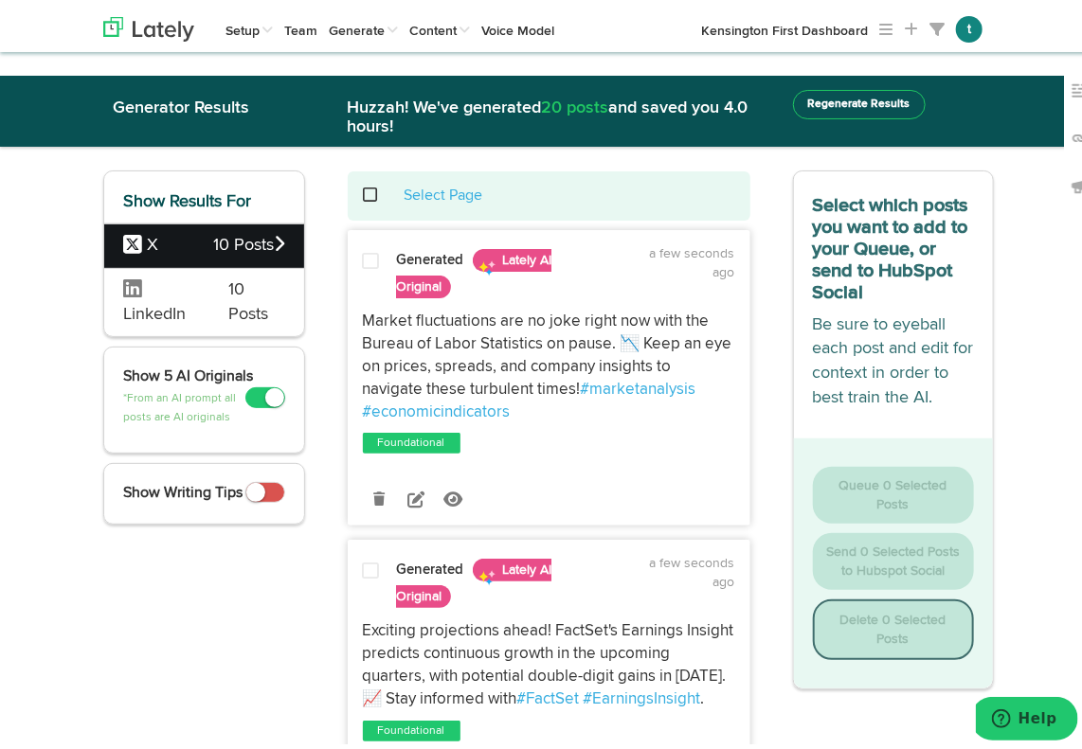
click at [202, 295] on div "LinkedIn 10 Posts" at bounding box center [204, 297] width 200 height 68
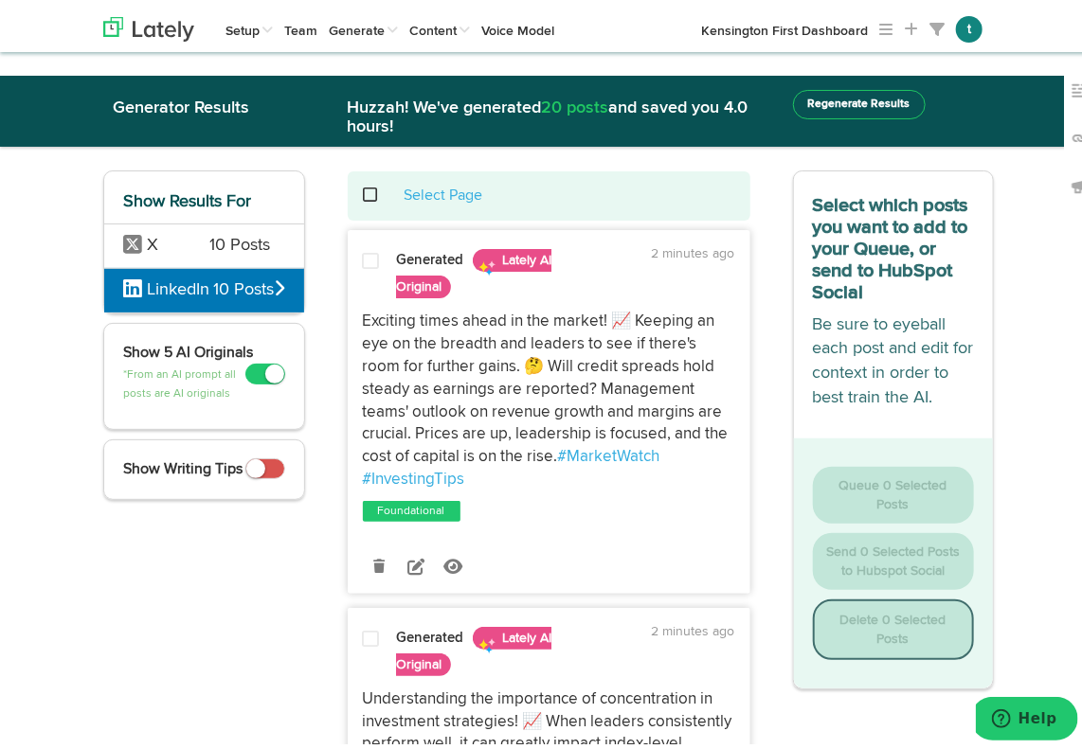
click at [275, 292] on icon at bounding box center [280, 283] width 10 height 17
click at [860, 105] on button "Regenerate Results" at bounding box center [859, 99] width 133 height 29
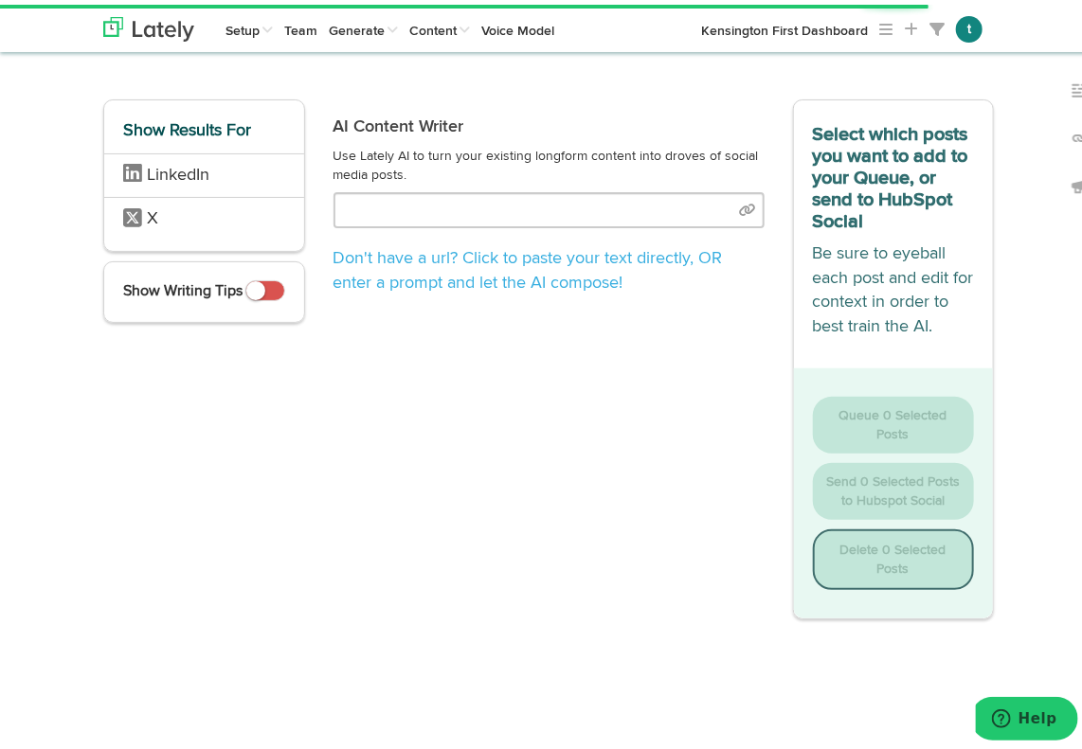
type input "Flying high while flying blindStocks continue to make new highs despite a noisy…"
select select "10"
select select "natural"
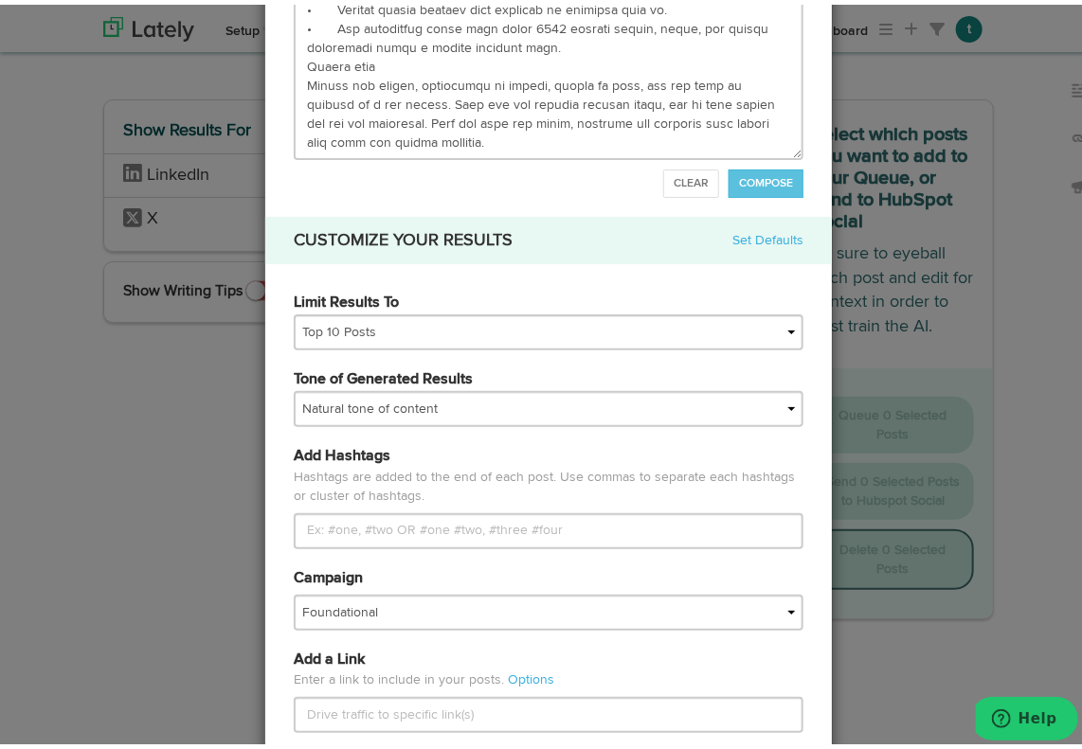
scroll to position [218, 0]
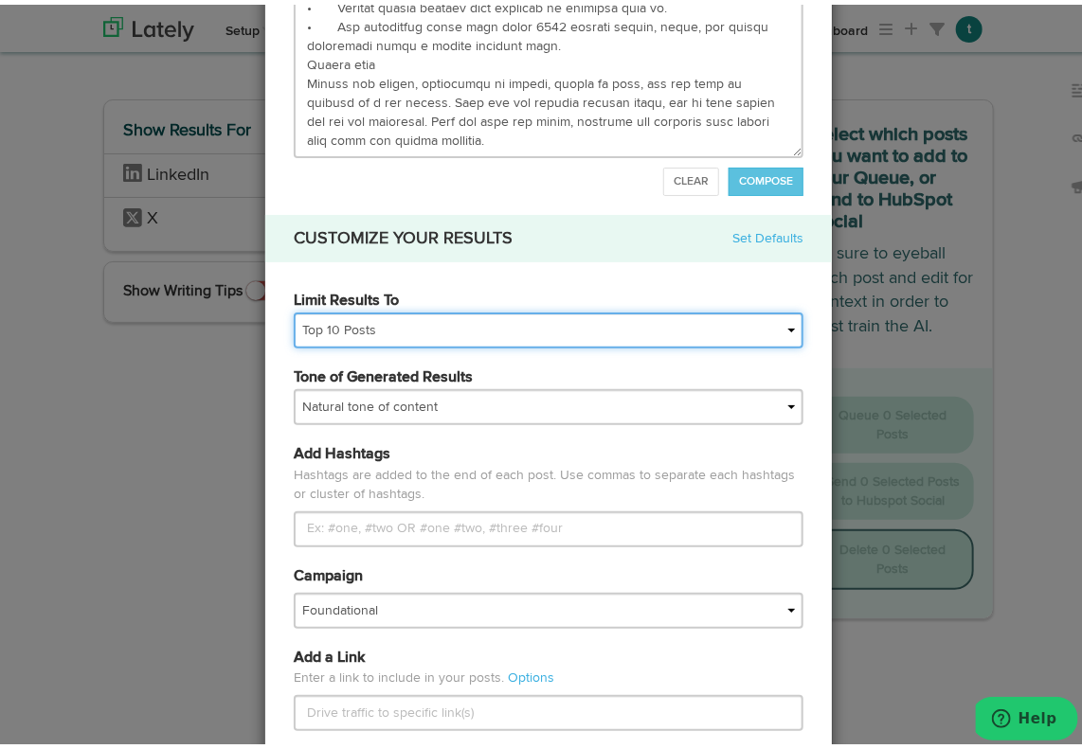
click at [417, 321] on select "All Posts Top 30 Posts Top 25 Posts Top 20 Posts Top 15 Posts Top 10 Posts" at bounding box center [549, 326] width 510 height 36
select select "20"
click at [294, 308] on select "All Posts Top 30 Posts Top 25 Posts Top 20 Posts Top 15 Posts Top 10 Posts" at bounding box center [549, 326] width 510 height 36
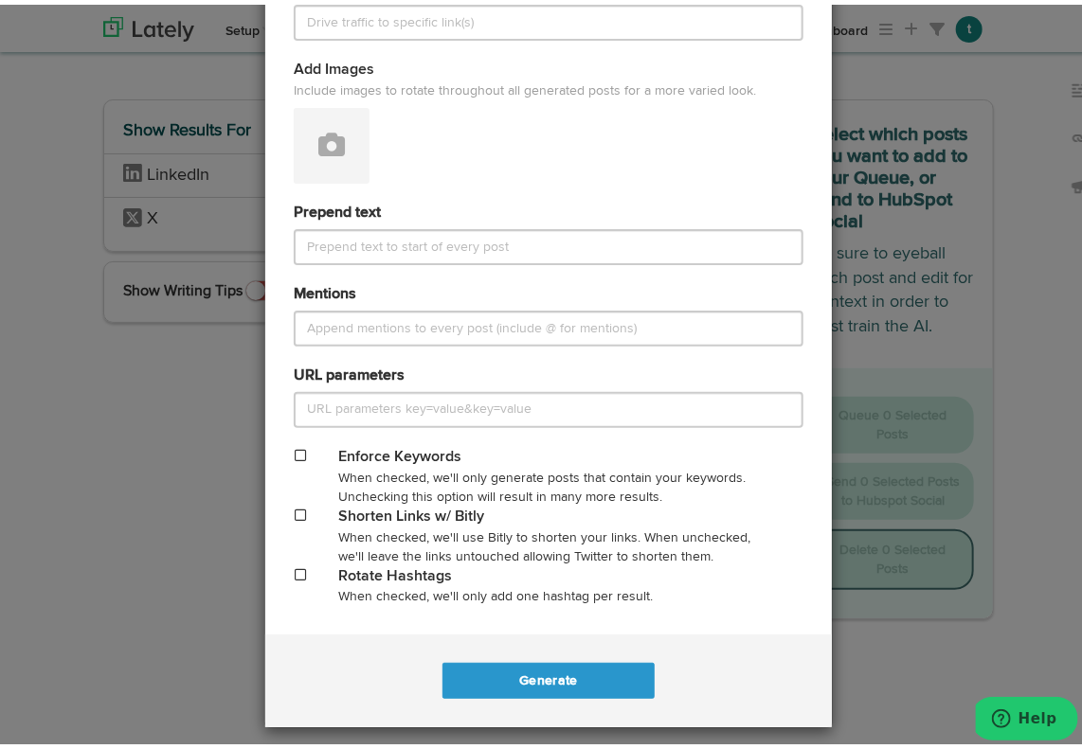
scroll to position [908, 0]
click at [530, 673] on button "Generate" at bounding box center [547, 676] width 211 height 36
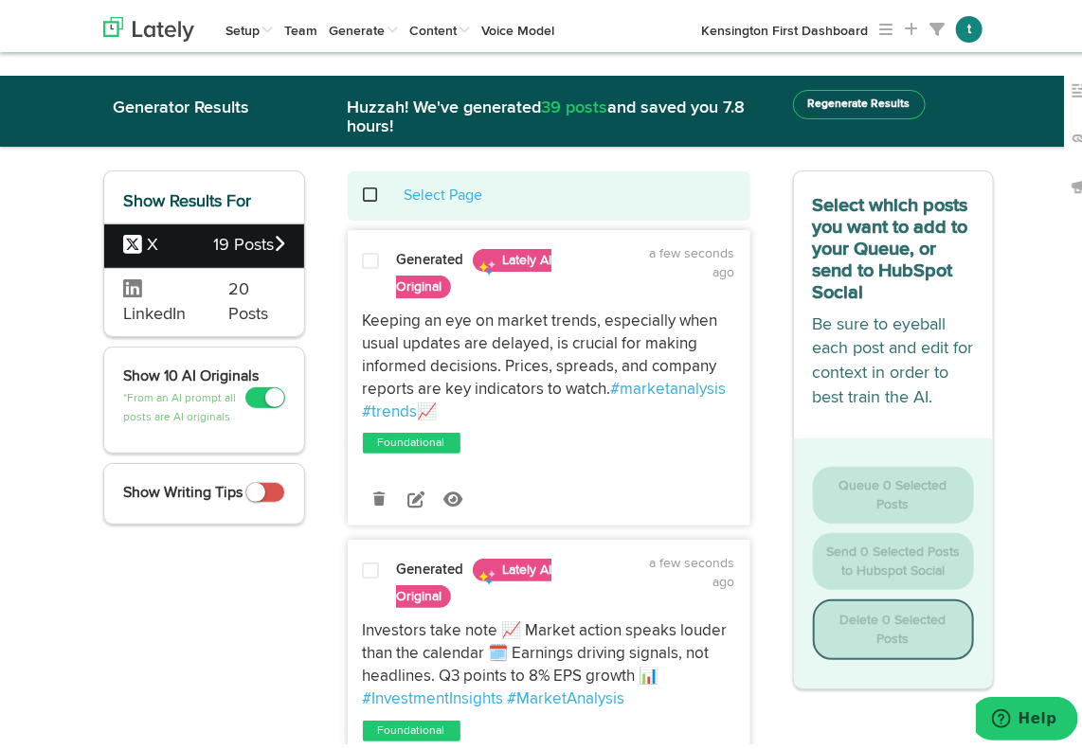
click at [158, 288] on span "LinkedIn" at bounding box center [161, 298] width 77 height 48
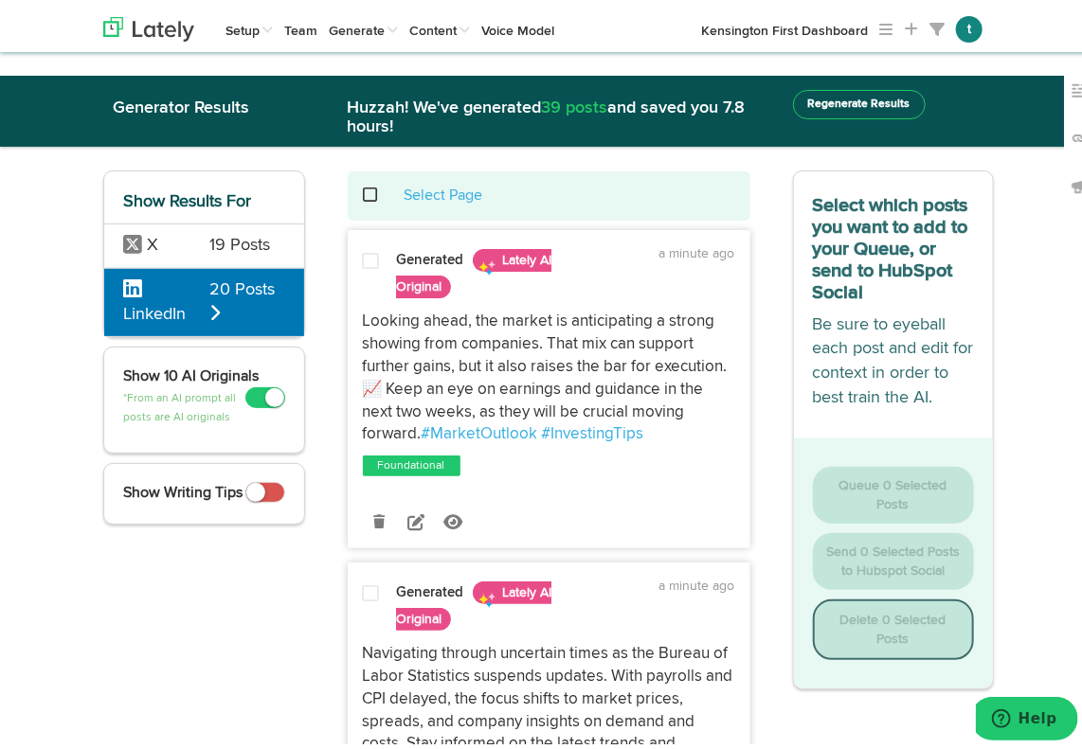
scroll to position [113, 0]
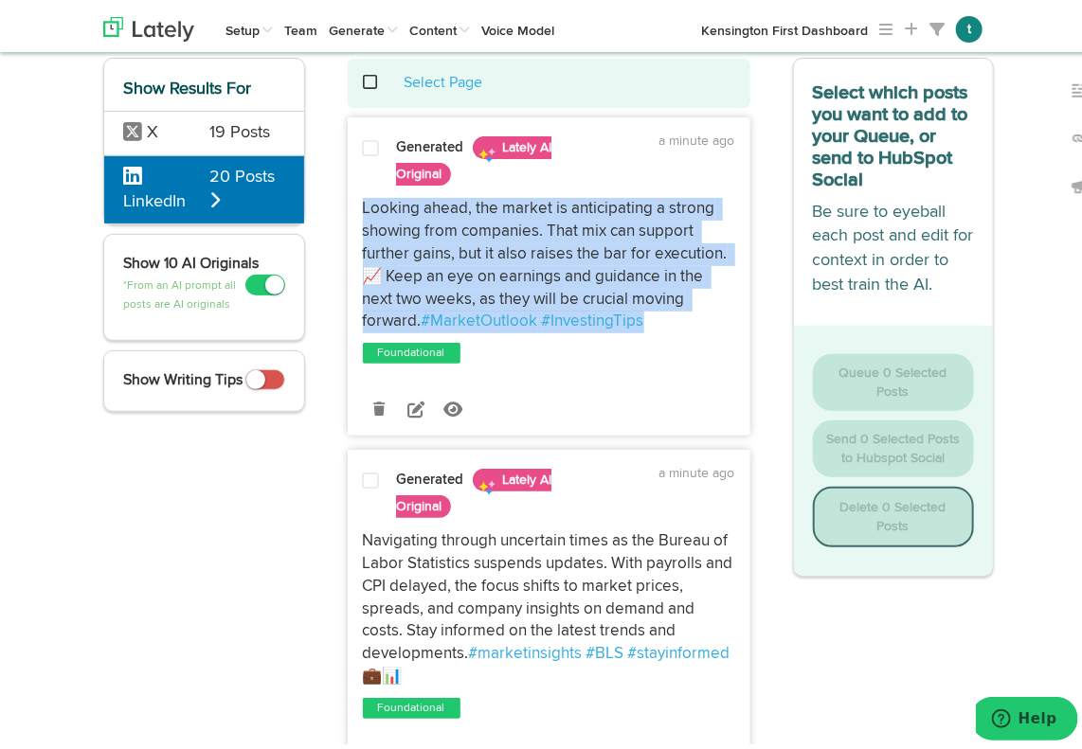
drag, startPoint x: 351, startPoint y: 200, endPoint x: 663, endPoint y: 320, distance: 334.1
click at [663, 320] on div "Looking ahead, the market is anticipating a strong showing from companies. That…" at bounding box center [549, 260] width 401 height 135
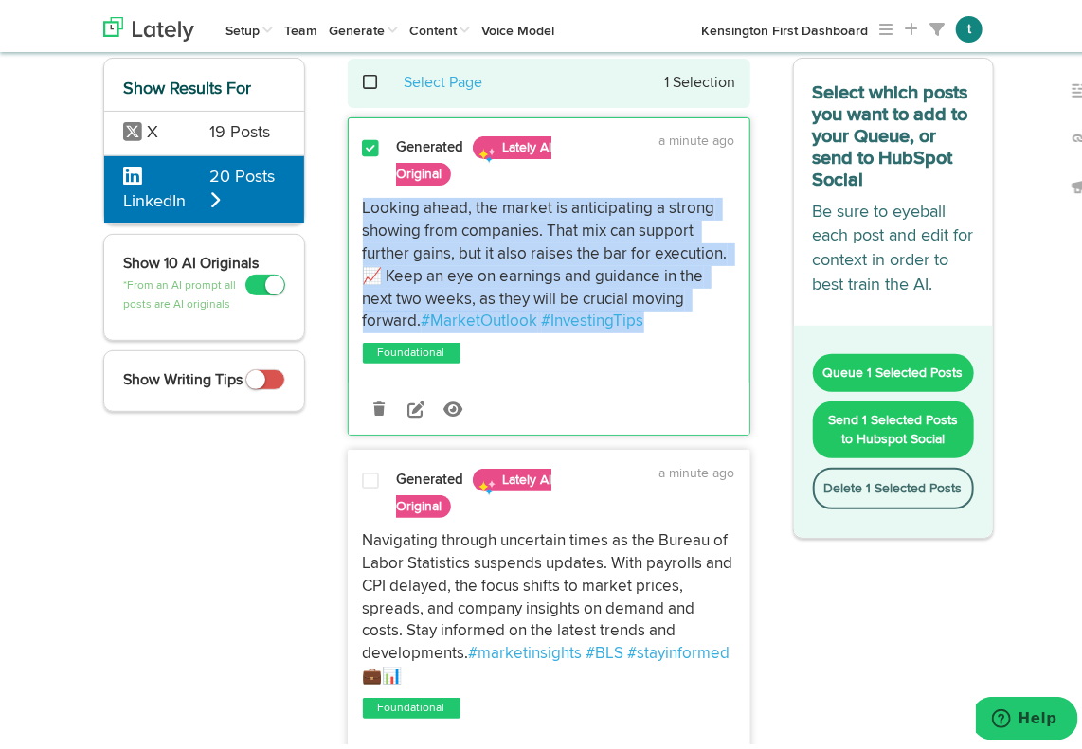
click at [663, 320] on p "Looking ahead, the market is anticipating a strong showing from companies. That…" at bounding box center [549, 260] width 372 height 135
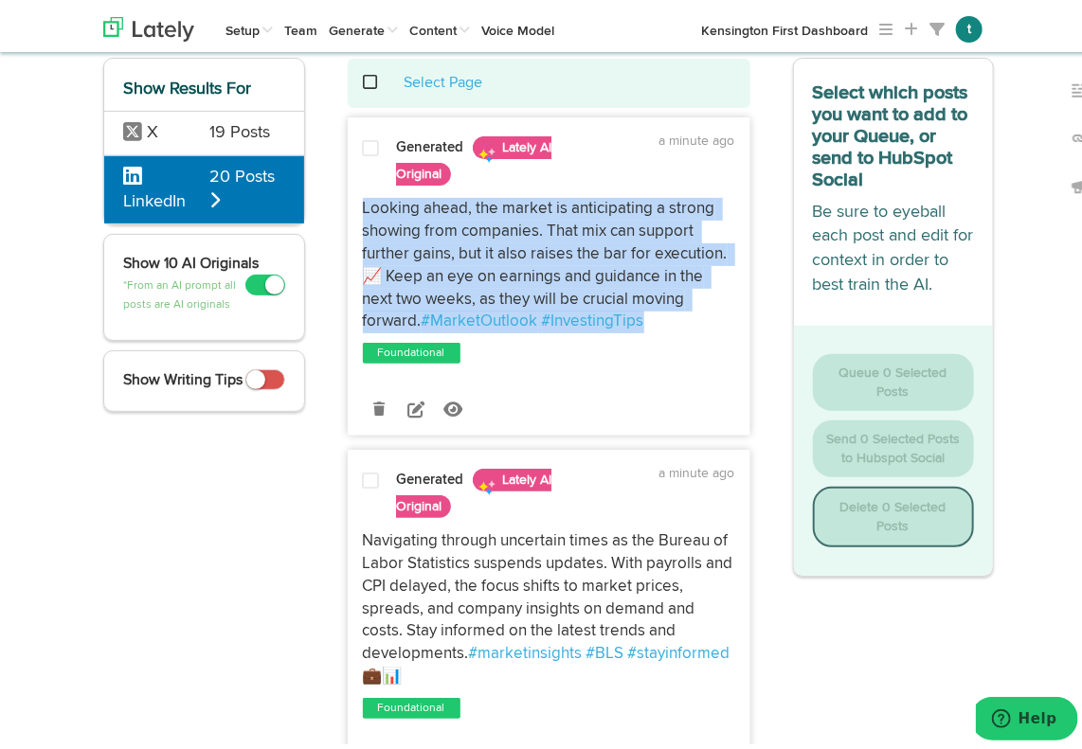
drag, startPoint x: 403, startPoint y: 207, endPoint x: 669, endPoint y: 320, distance: 289.4
click at [669, 320] on div "Looking ahead, the market is anticipating a strong showing from companies. That…" at bounding box center [549, 260] width 401 height 135
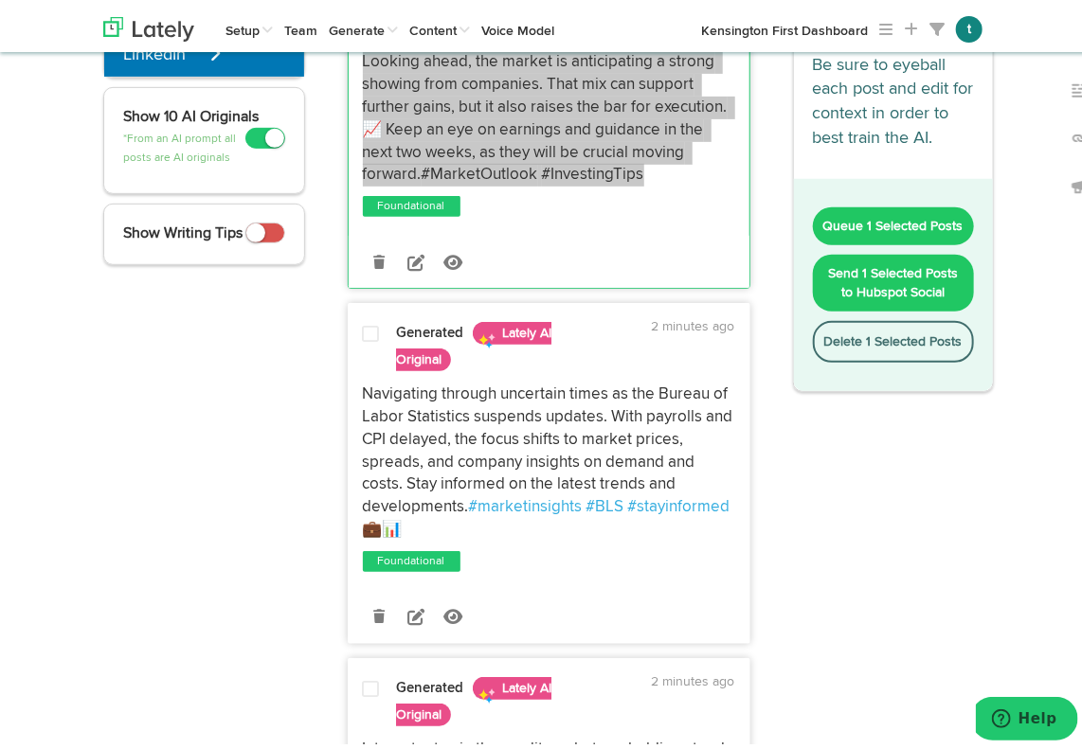
scroll to position [291, 0]
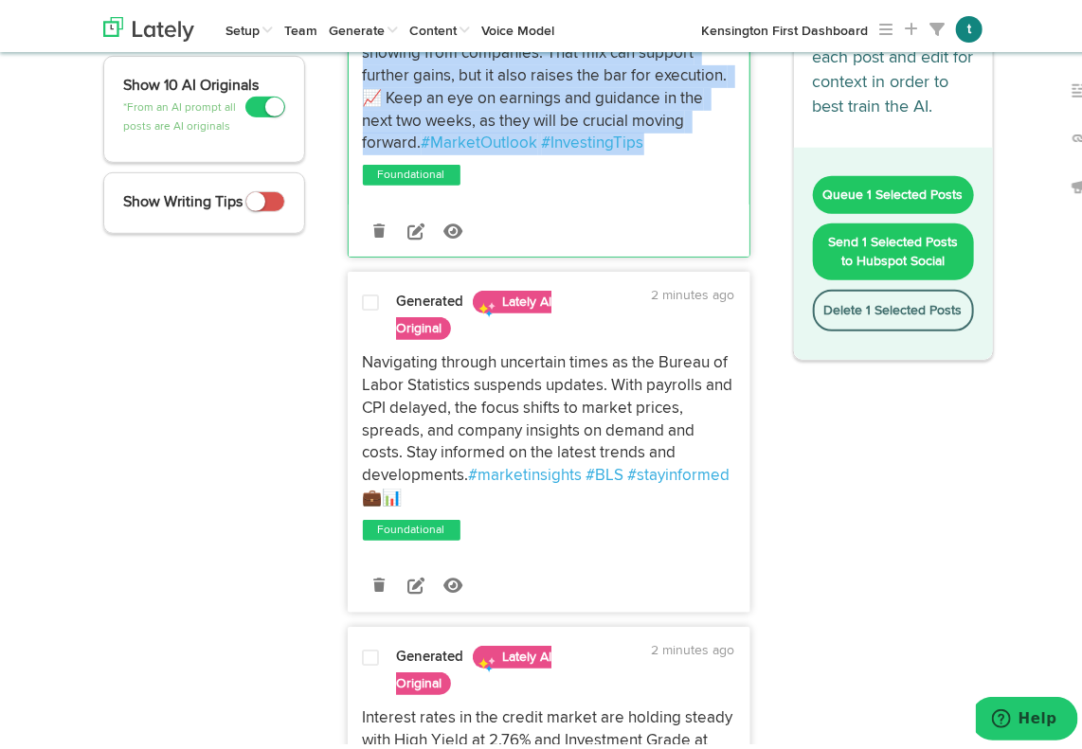
drag, startPoint x: 352, startPoint y: 345, endPoint x: 474, endPoint y: 494, distance: 191.9
click at [474, 494] on div "Navigating through uncertain times as the Bureau of Labor Statistics suspends u…" at bounding box center [549, 438] width 401 height 201
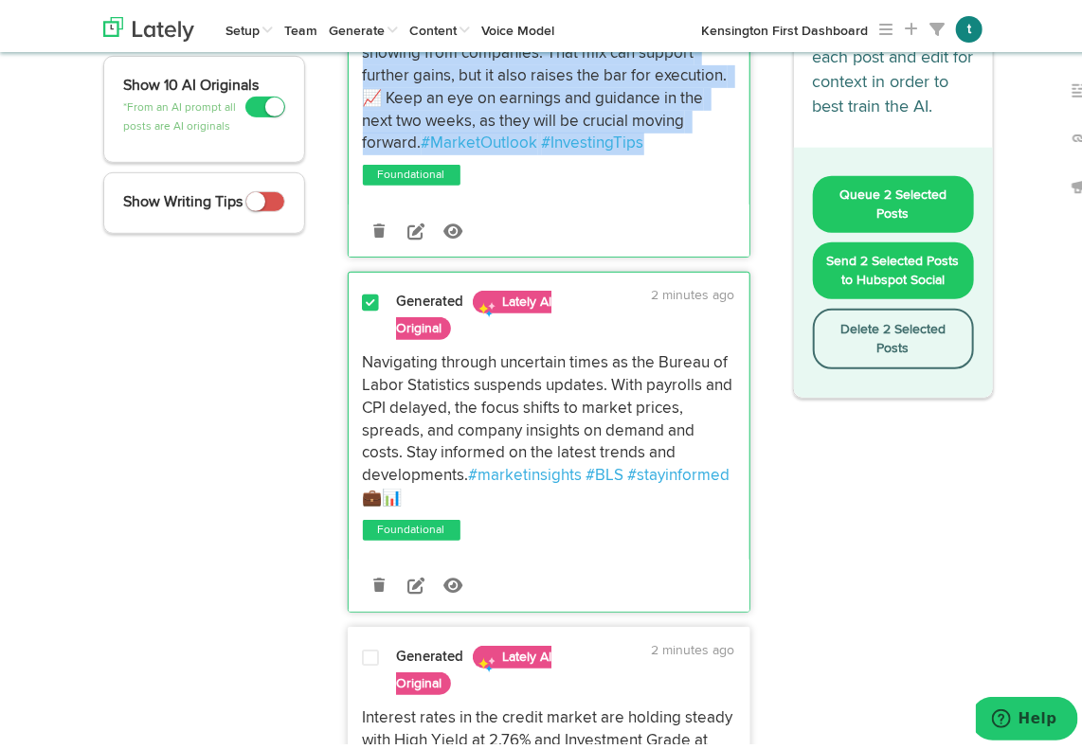
copy p "Navigating through uncertain times as the Bureau of Labor Statistics suspends u…"
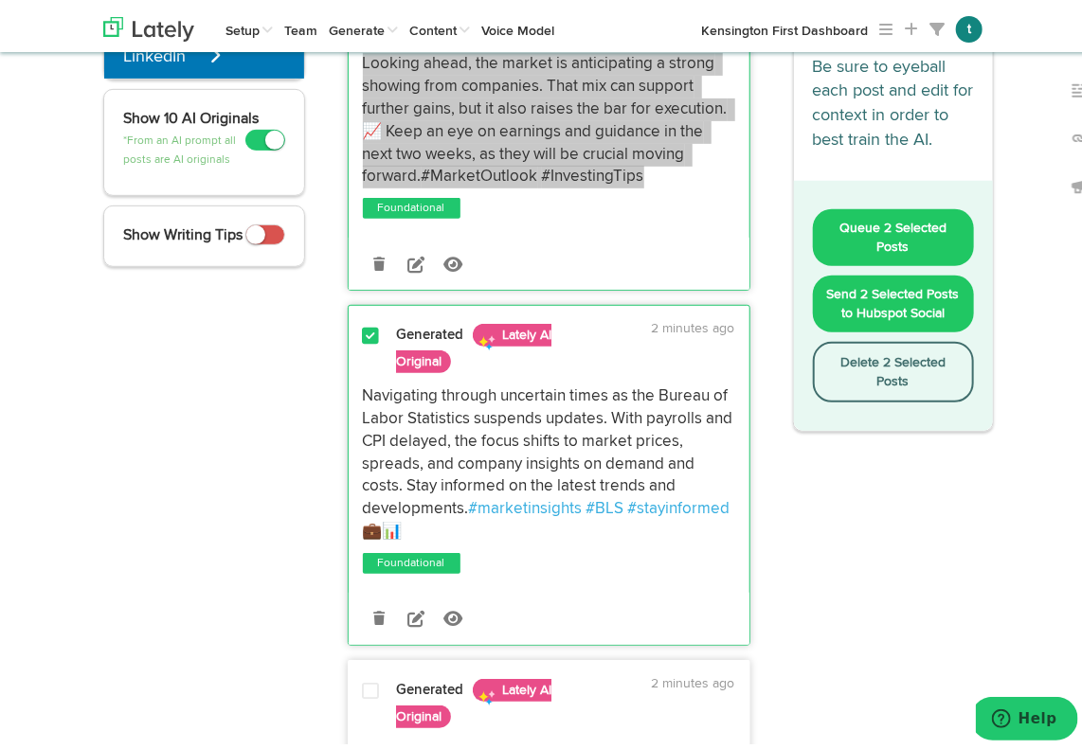
scroll to position [260, 0]
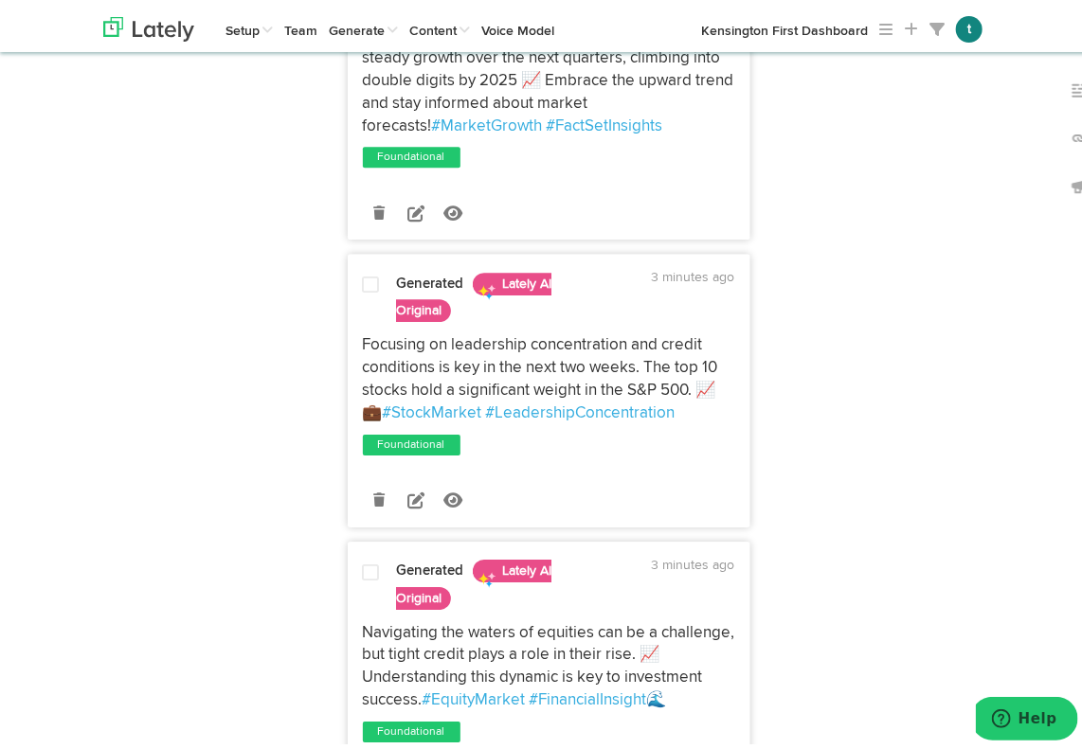
scroll to position [1959, 0]
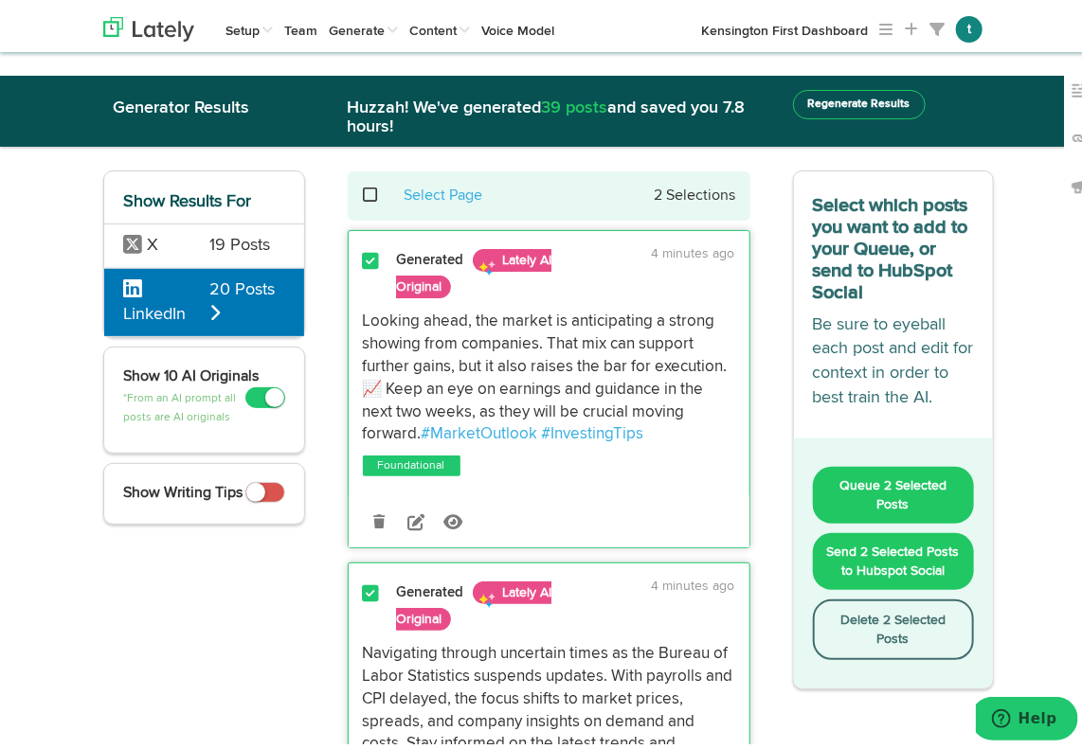
scroll to position [204, 0]
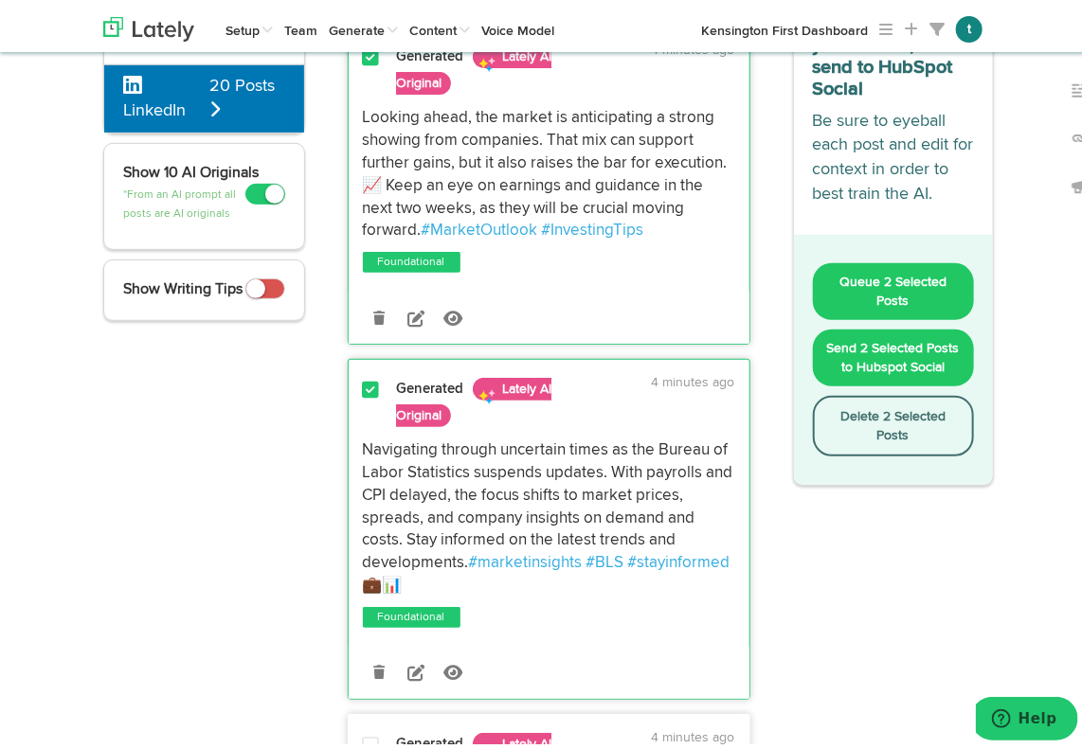
drag, startPoint x: 352, startPoint y: 443, endPoint x: 447, endPoint y: 579, distance: 165.3
click at [447, 579] on div "Navigating through uncertain times as the Bureau of Labor Statistics suspends u…" at bounding box center [549, 514] width 401 height 158
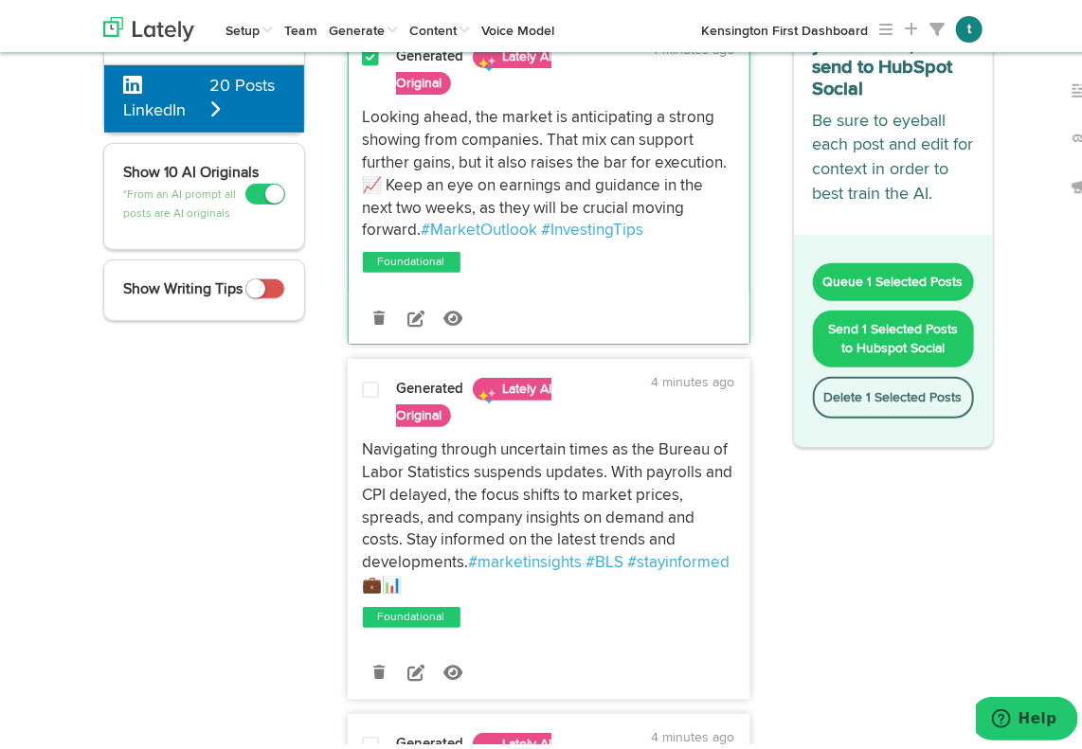
copy p "Navigating through uncertain times as the Bureau of Labor Statistics suspends u…"
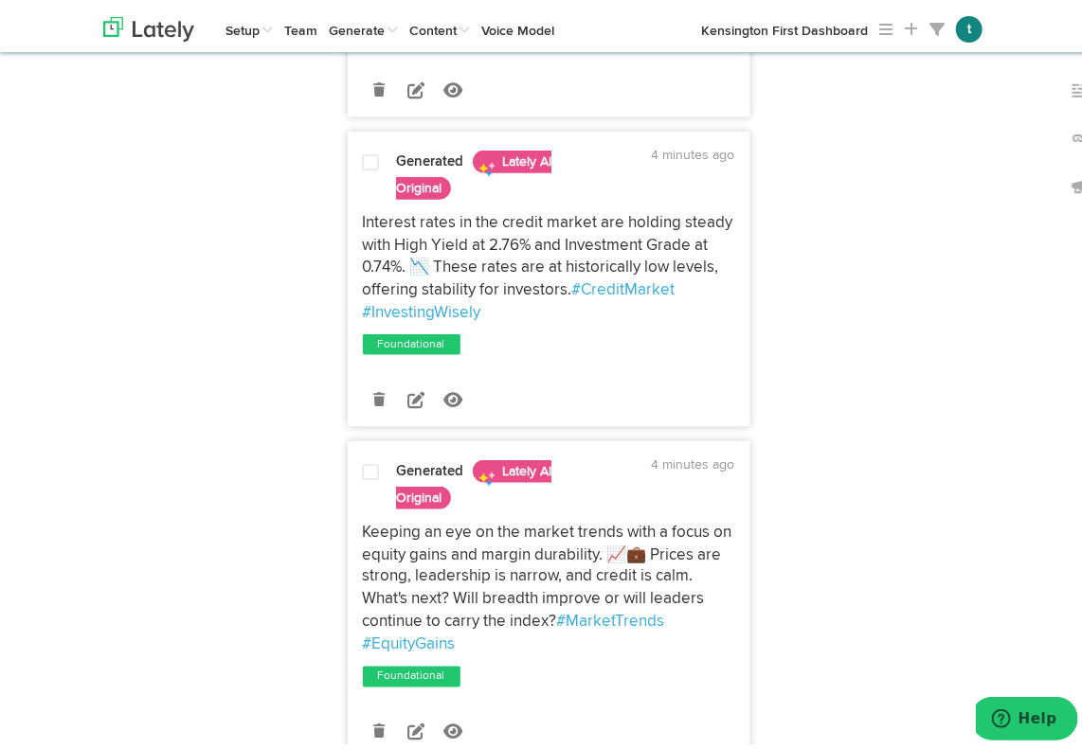
scroll to position [787, 0]
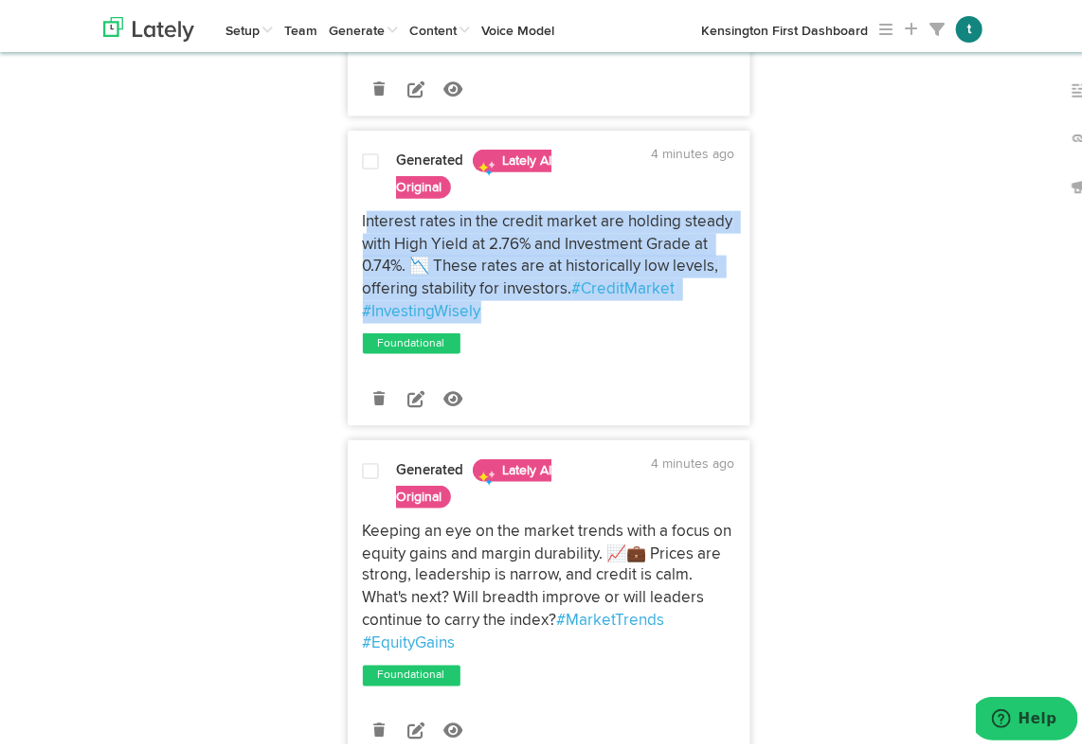
drag, startPoint x: 358, startPoint y: 215, endPoint x: 481, endPoint y: 318, distance: 160.7
click at [481, 318] on p "Interest rates in the credit market are holding steady with High Yield at 2.76%…" at bounding box center [549, 263] width 372 height 113
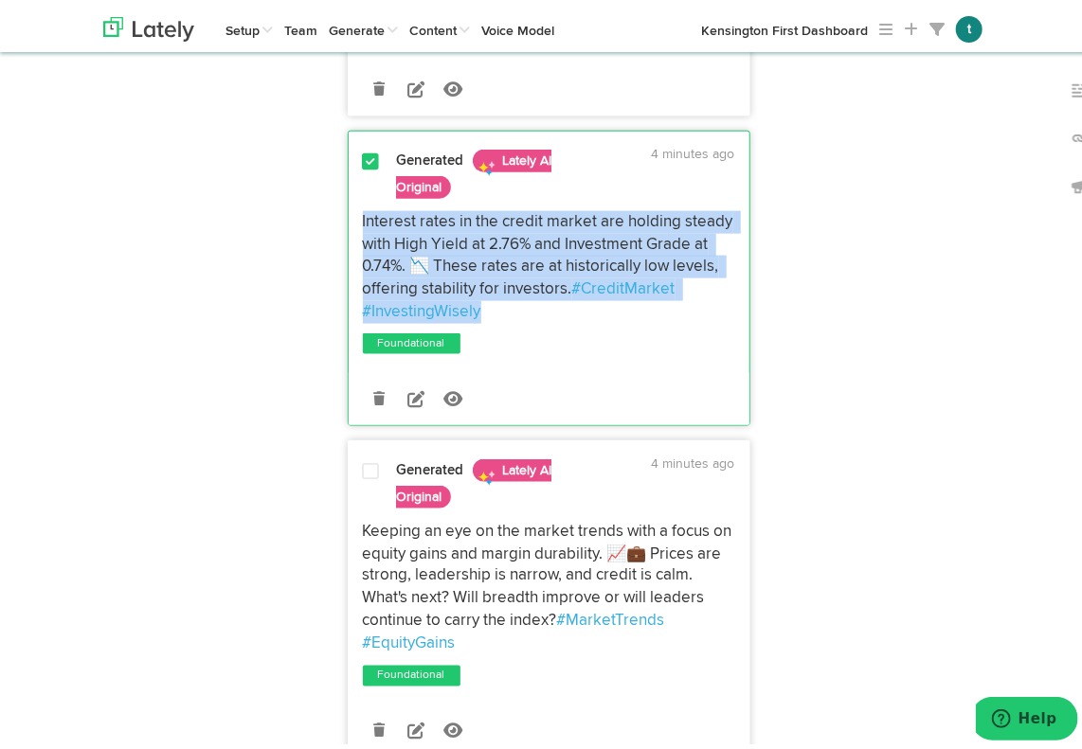
drag, startPoint x: 352, startPoint y: 209, endPoint x: 484, endPoint y: 311, distance: 166.2
click at [484, 311] on div "Interest rates in the credit market are holding steady with High Yield at 2.76%…" at bounding box center [549, 263] width 401 height 113
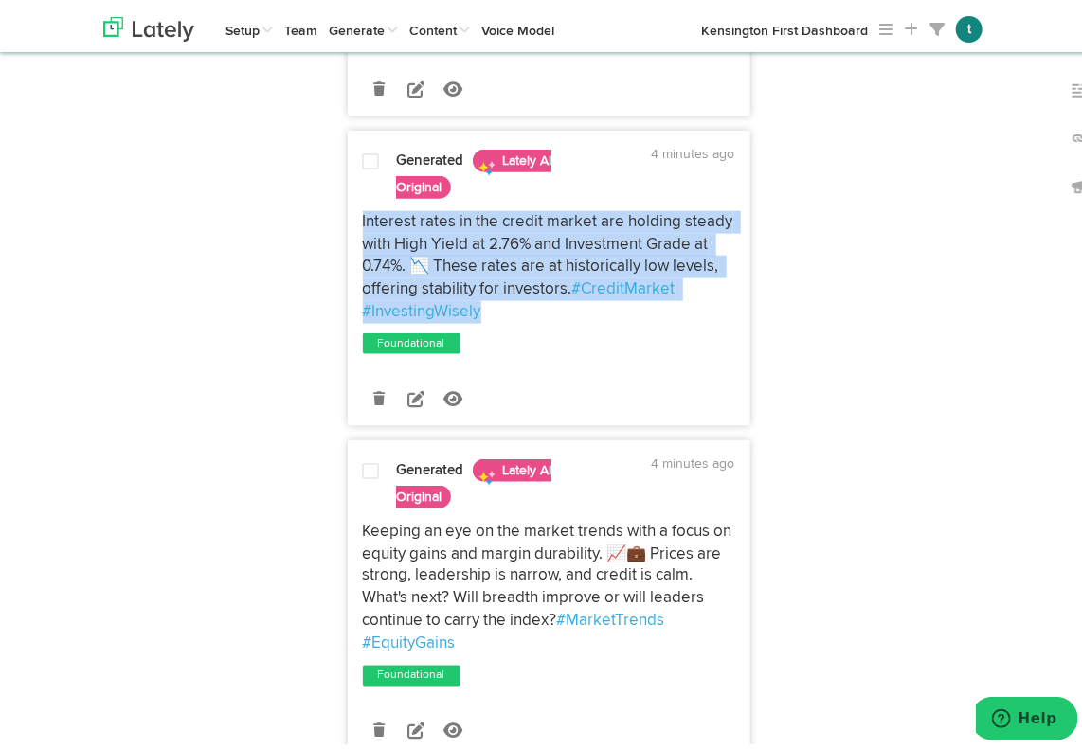
copy p "Interest rates in the credit market are holding steady with High Yield at 2.76%…"
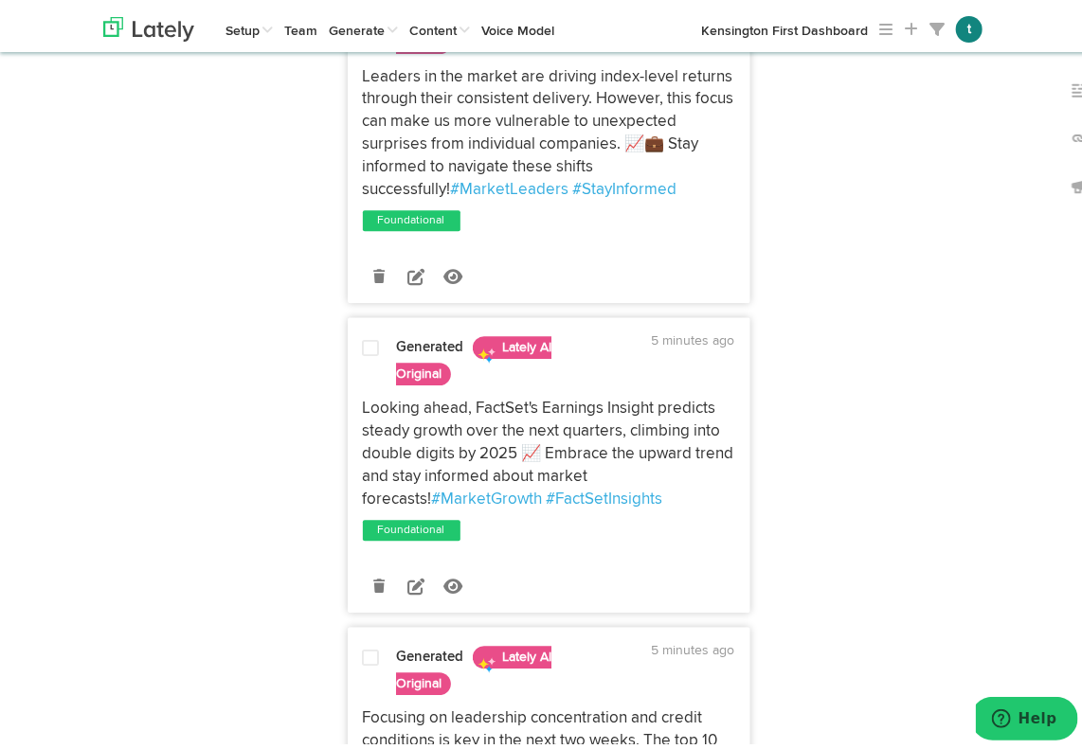
scroll to position [1571, 0]
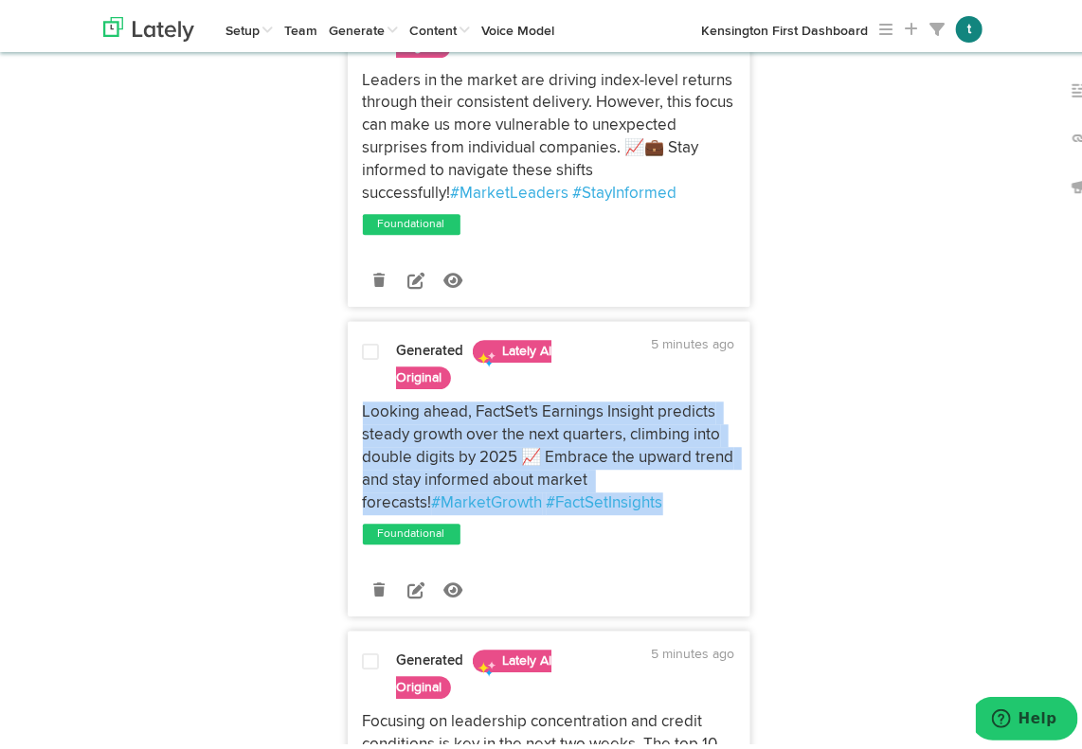
drag, startPoint x: 354, startPoint y: 403, endPoint x: 607, endPoint y: 497, distance: 270.1
click at [607, 497] on p "Looking ahead, FactSet's Earnings Insight predicts steady growth over the next …" at bounding box center [549, 453] width 372 height 113
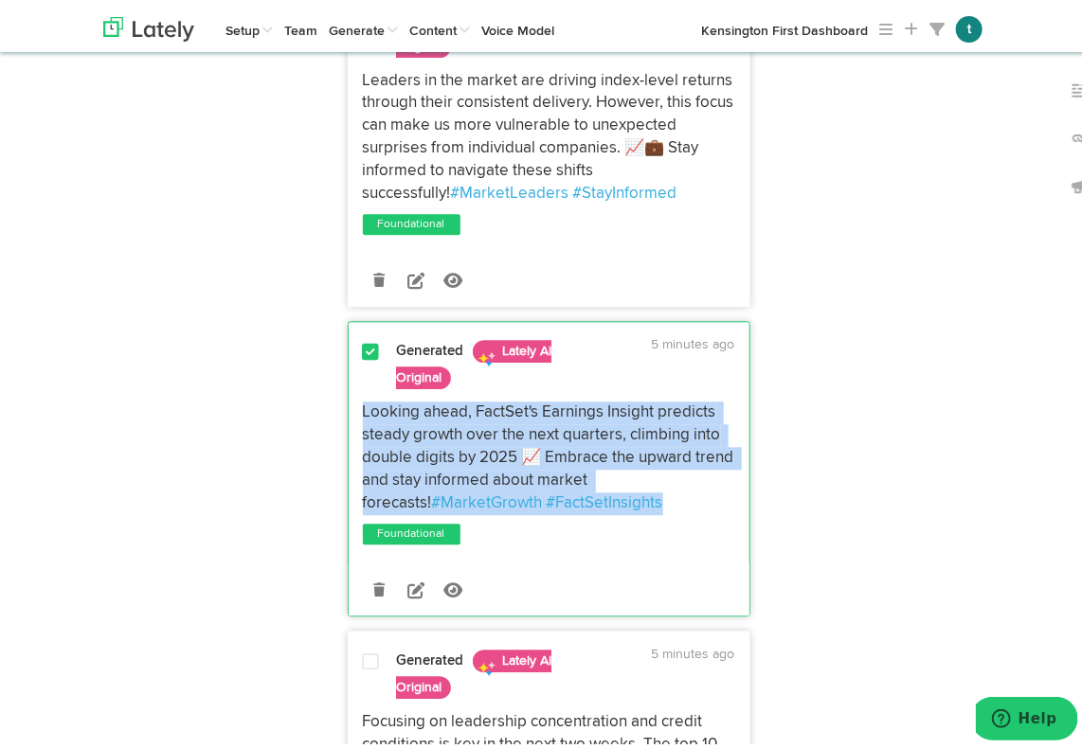
copy p "Looking ahead, FactSet's Earnings Insight predicts steady growth over the next …"
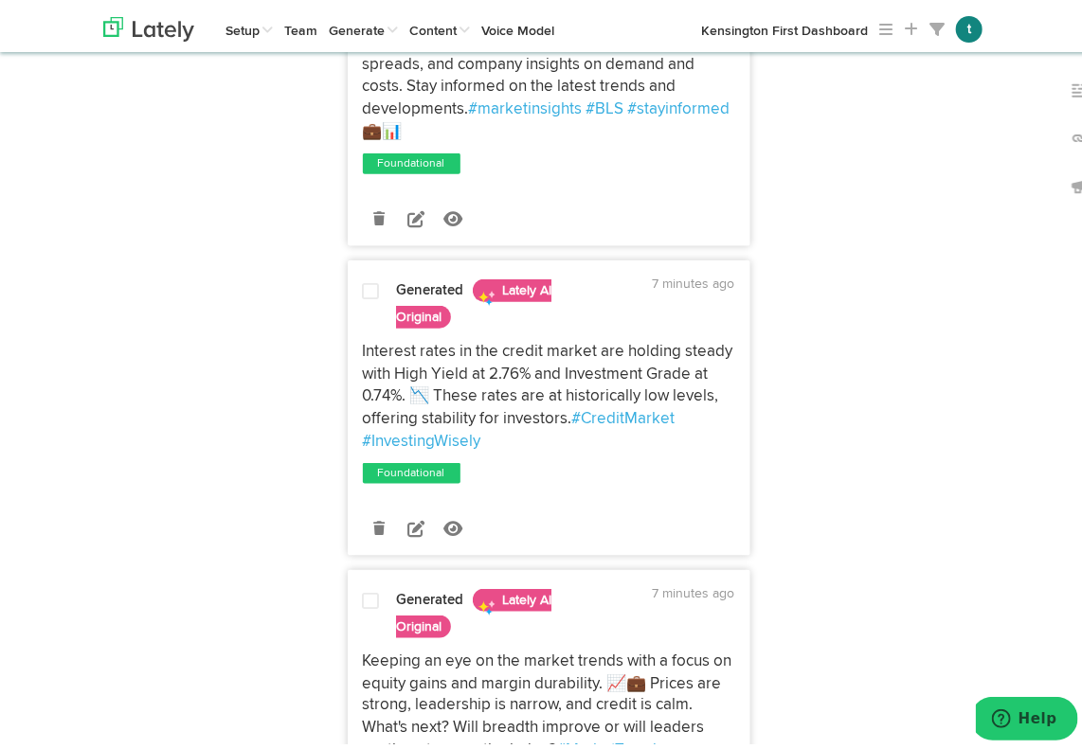
scroll to position [0, 0]
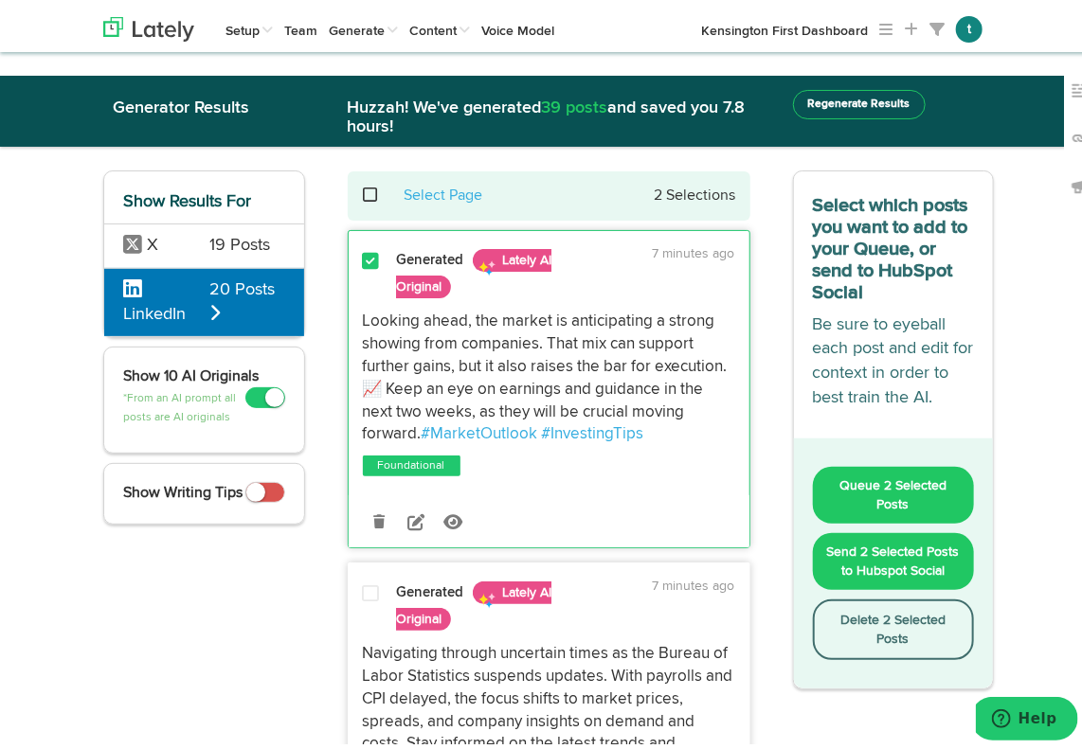
click at [171, 254] on div "X 19 Posts" at bounding box center [204, 241] width 200 height 45
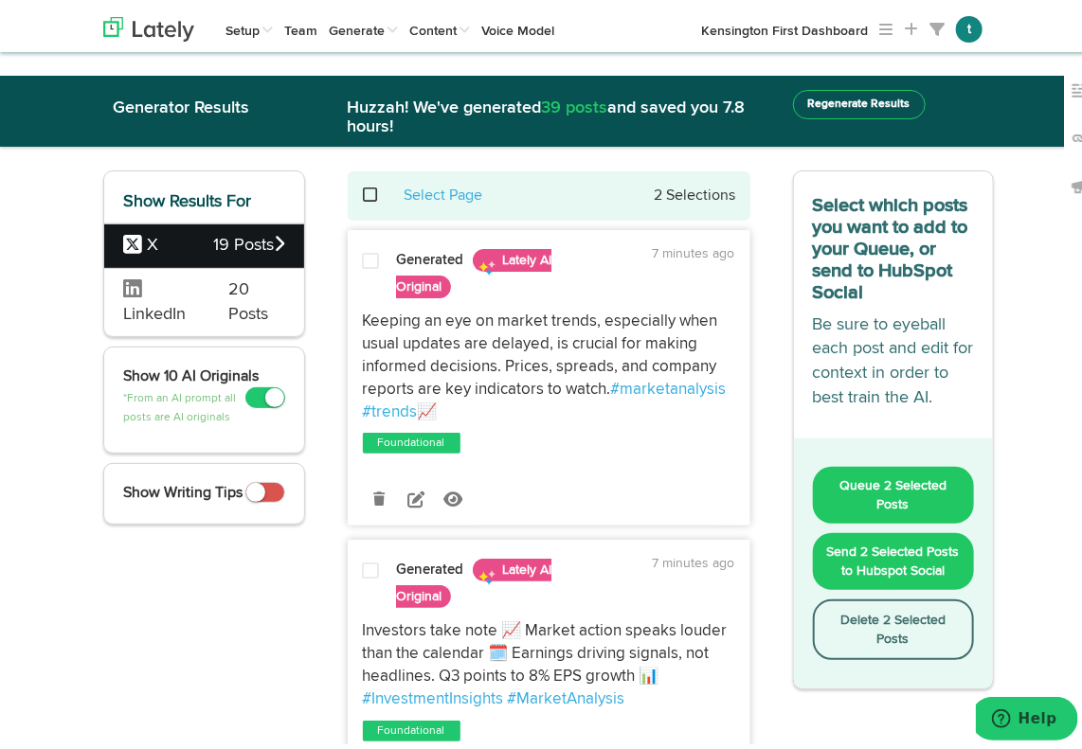
drag, startPoint x: 356, startPoint y: 314, endPoint x: 455, endPoint y: 412, distance: 139.3
click at [455, 412] on p "Keeping an eye on market trends, especially when usual updates are delayed, is …" at bounding box center [549, 362] width 372 height 113
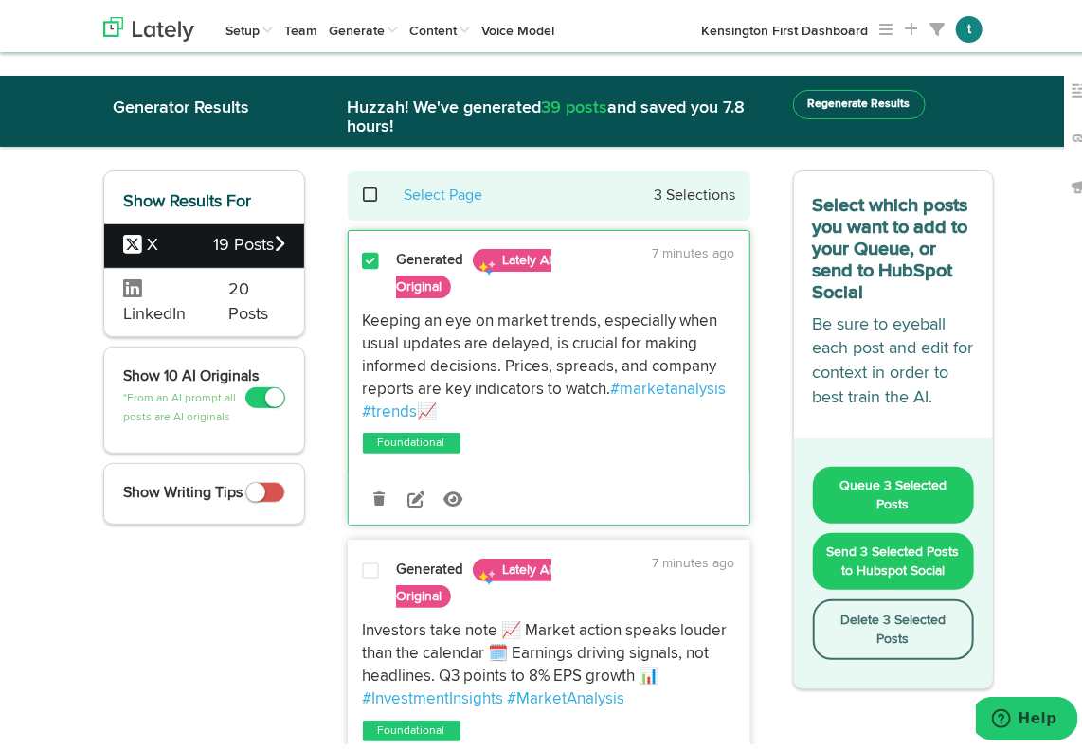
copy p "Keeping an eye on market trends, especially when usual updates are delayed, is …"
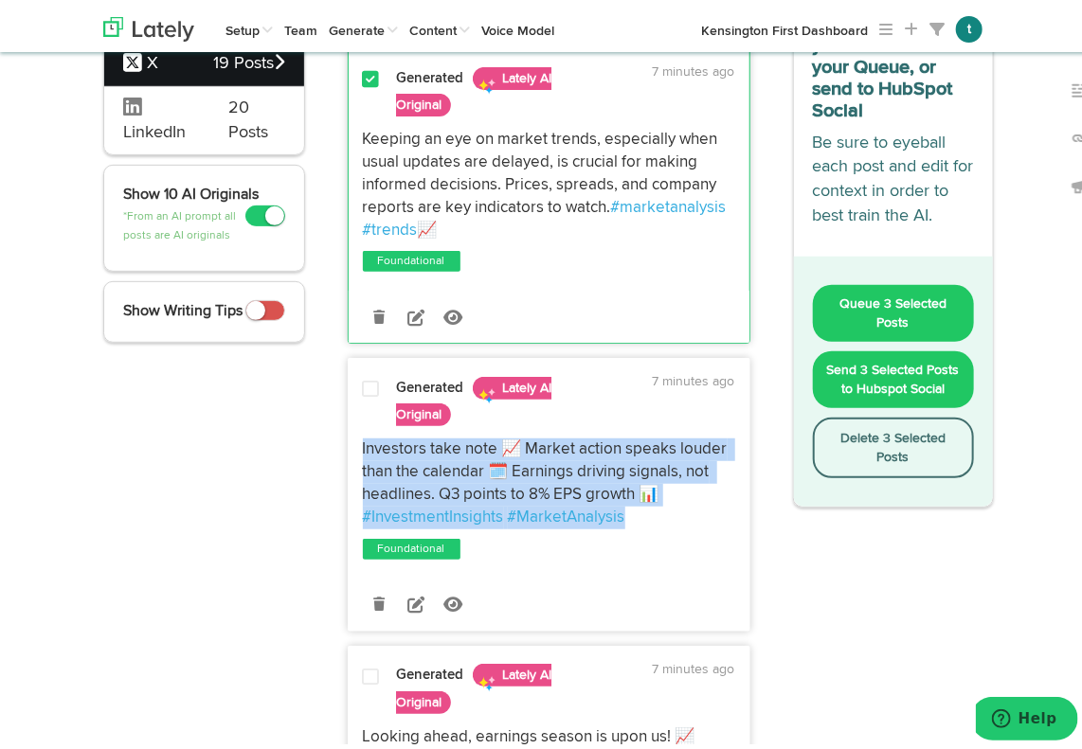
drag, startPoint x: 345, startPoint y: 436, endPoint x: 626, endPoint y: 514, distance: 292.1
click at [626, 514] on div "Investors take note 📈 Market action speaks louder than the calendar 🗓️ Earnings…" at bounding box center [549, 479] width 401 height 90
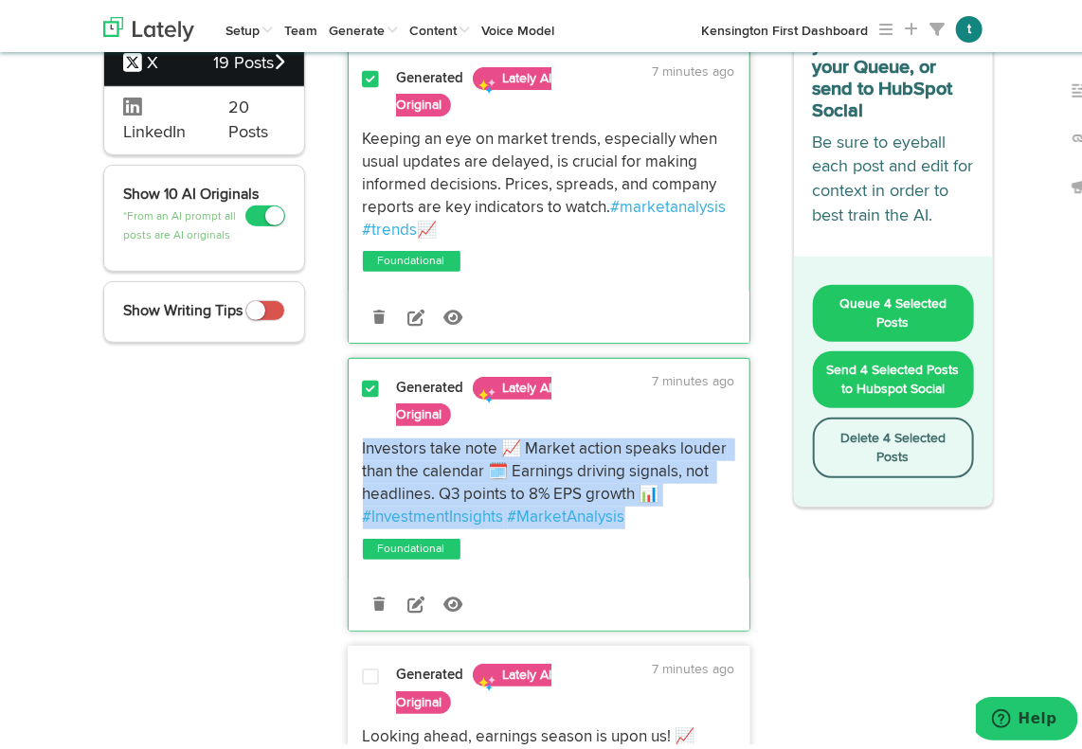
copy p "Investors take note 📈 Market action speaks louder than the calendar 🗓️ Earnings…"
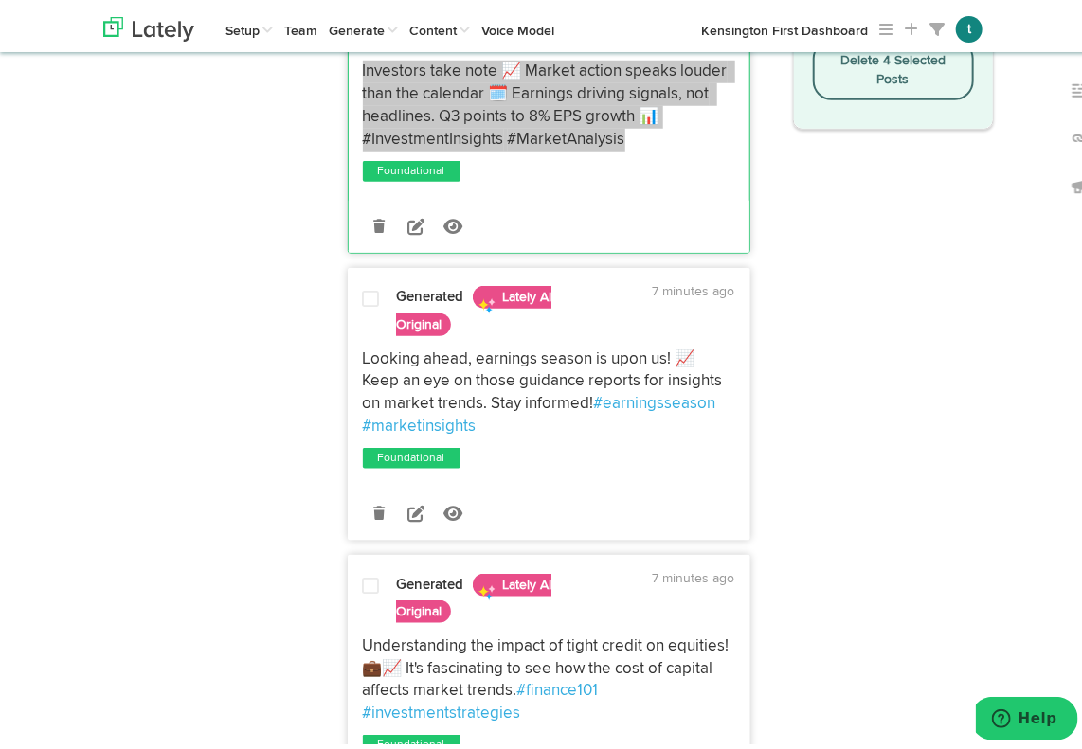
scroll to position [563, 0]
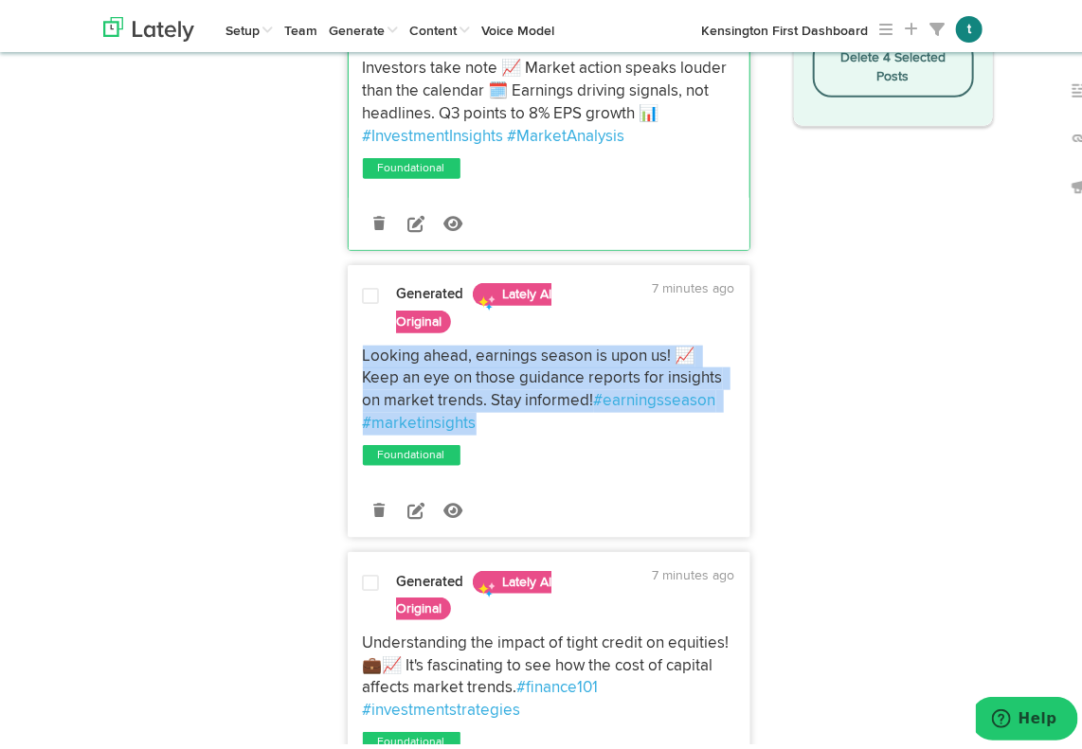
drag, startPoint x: 350, startPoint y: 350, endPoint x: 490, endPoint y: 427, distance: 159.8
click at [490, 427] on div "Looking ahead, earnings season is upon us! 📈 Keep an eye on those guidance repo…" at bounding box center [549, 386] width 401 height 90
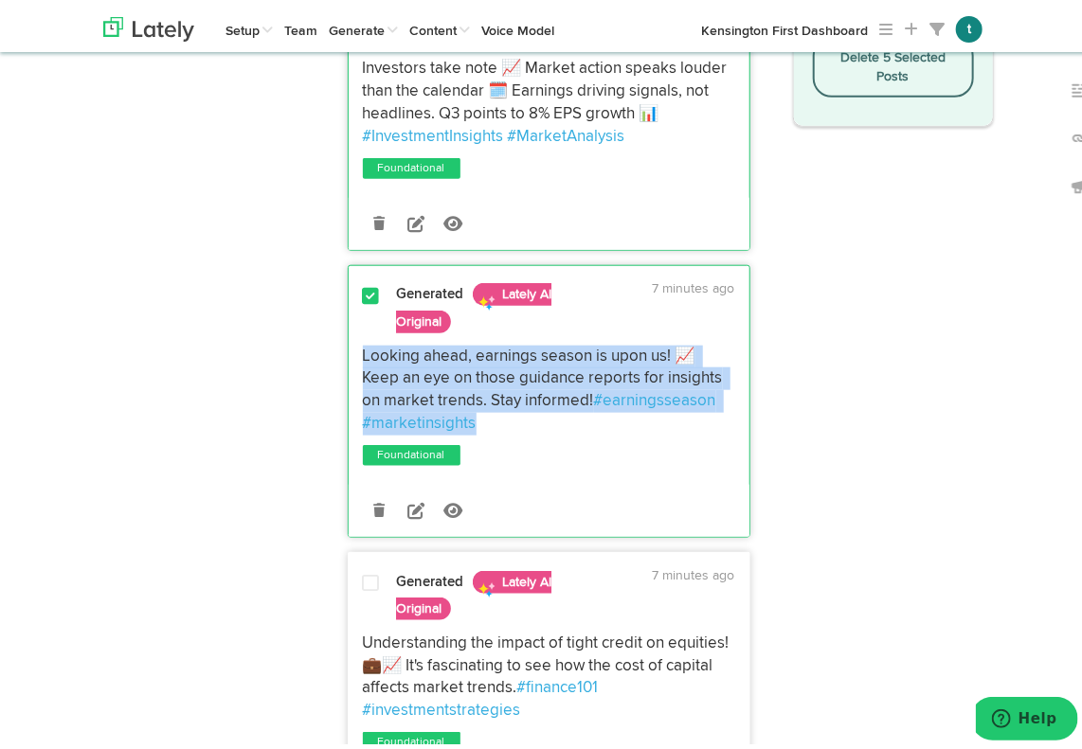
copy p "Looking ahead, earnings season is upon us! 📈 Keep an eye on those guidance repo…"
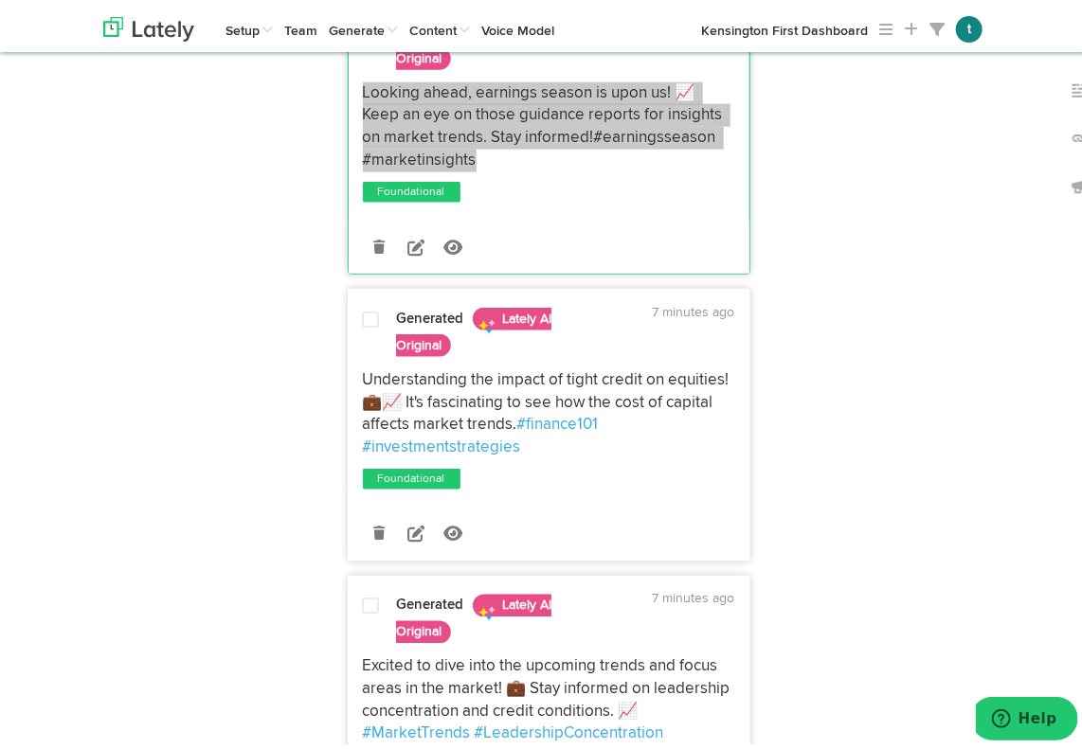
scroll to position [828, 0]
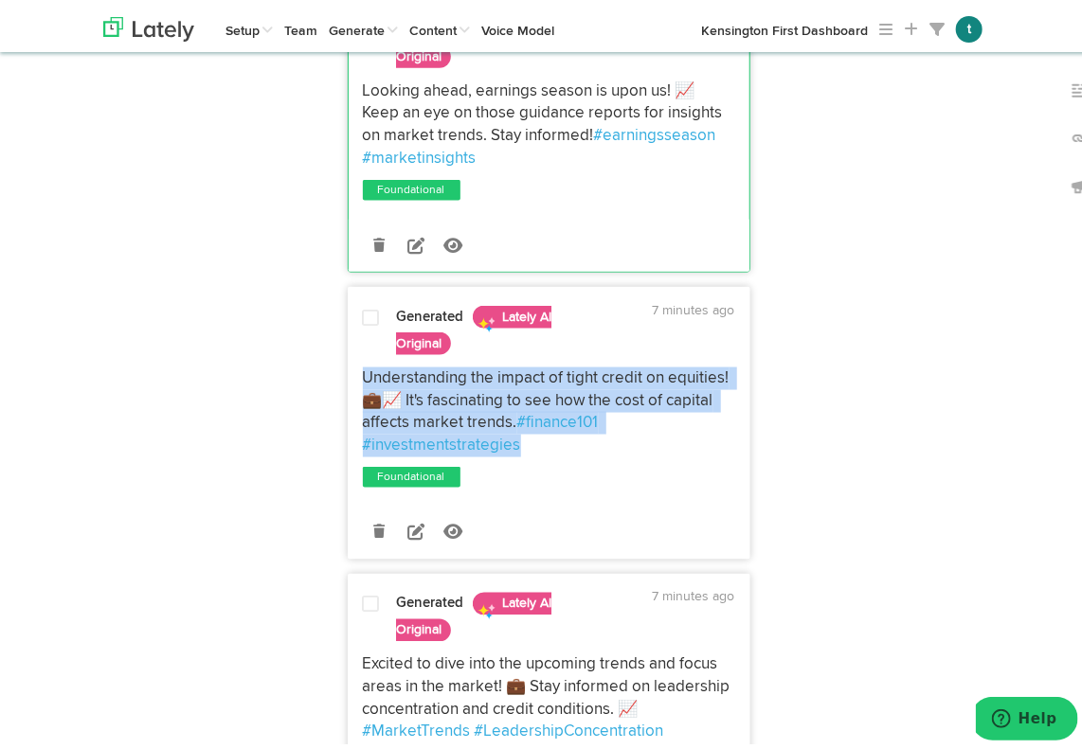
drag, startPoint x: 477, startPoint y: 429, endPoint x: 345, endPoint y: 373, distance: 143.9
click at [349, 373] on div "Understanding the impact of tight credit on equities! 💼📈 It's fascinating to se…" at bounding box center [549, 408] width 401 height 90
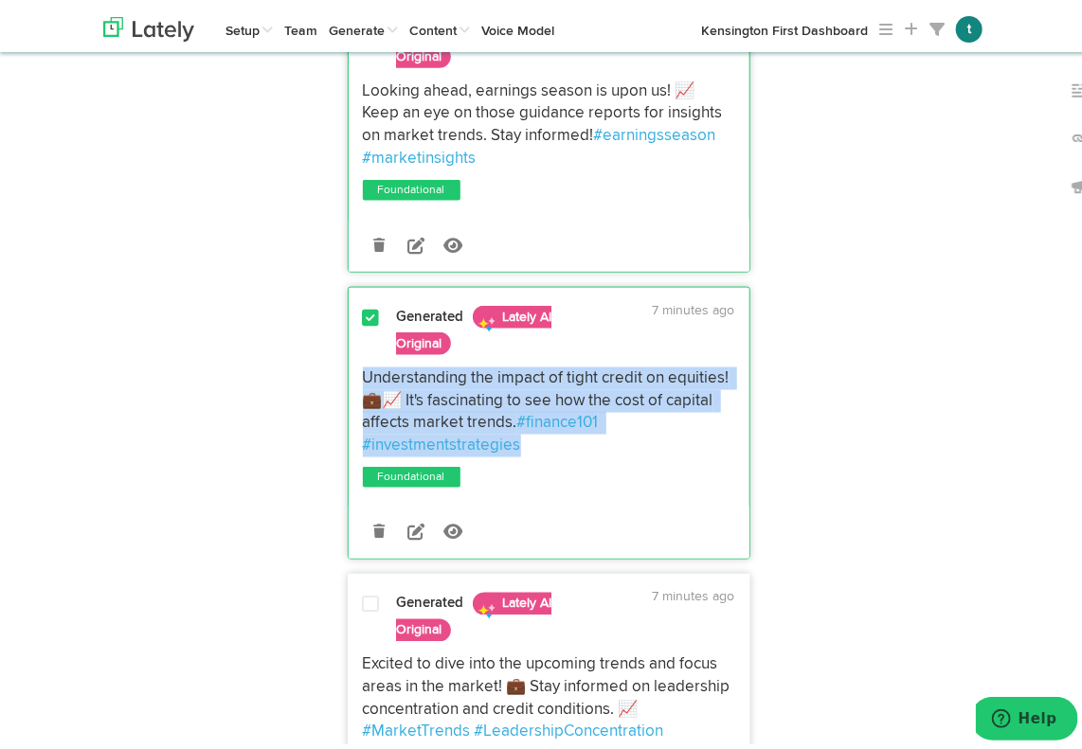
copy p "Understanding the impact of tight credit on equities! 💼📈 It's fascinating to se…"
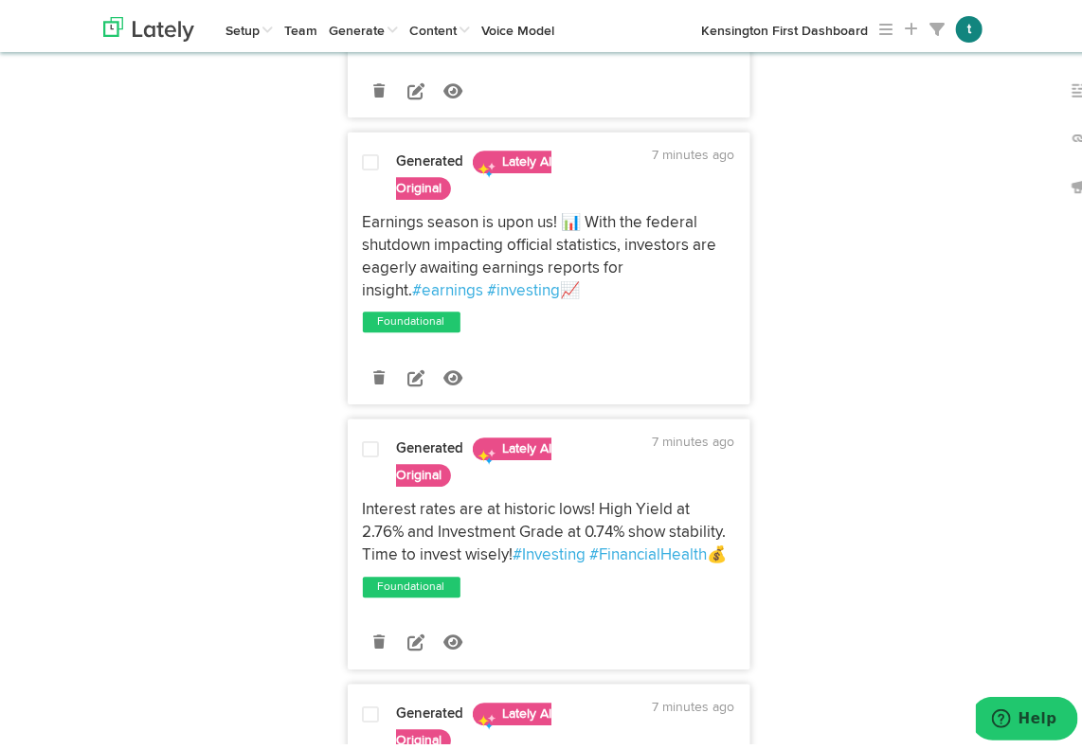
scroll to position [1507, 0]
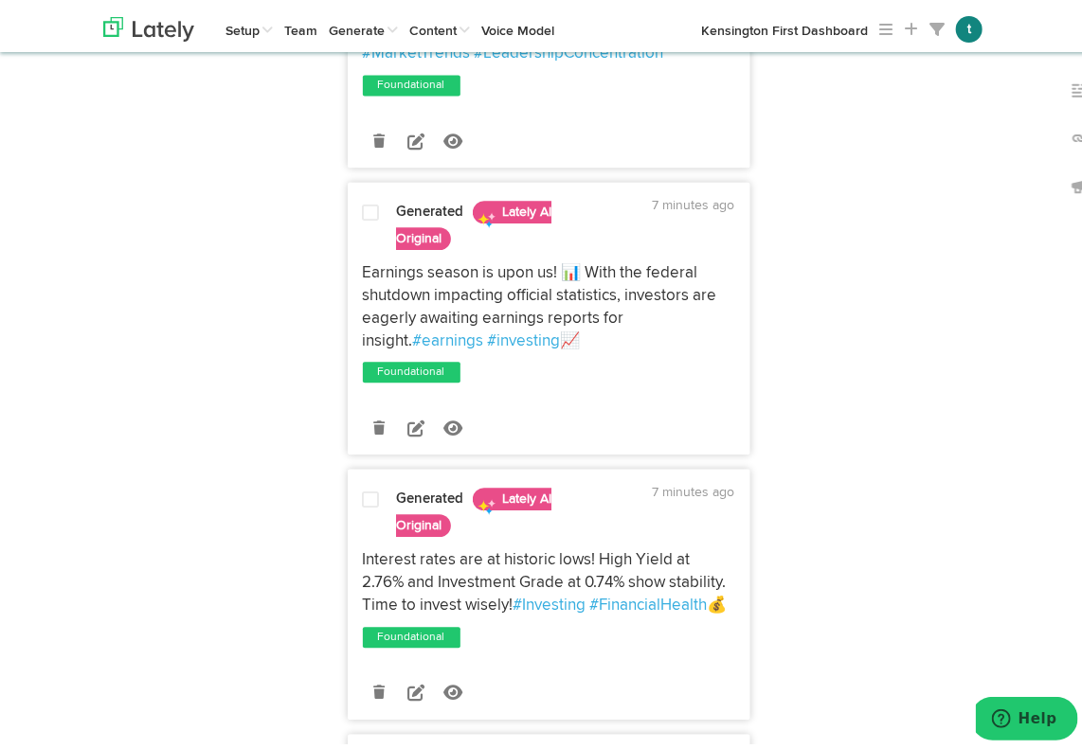
drag, startPoint x: 353, startPoint y: 556, endPoint x: 697, endPoint y: 609, distance: 347.9
click at [697, 609] on div "Interest rates are at historic lows! High Yield at 2.76% and Investment Grade a…" at bounding box center [549, 578] width 401 height 67
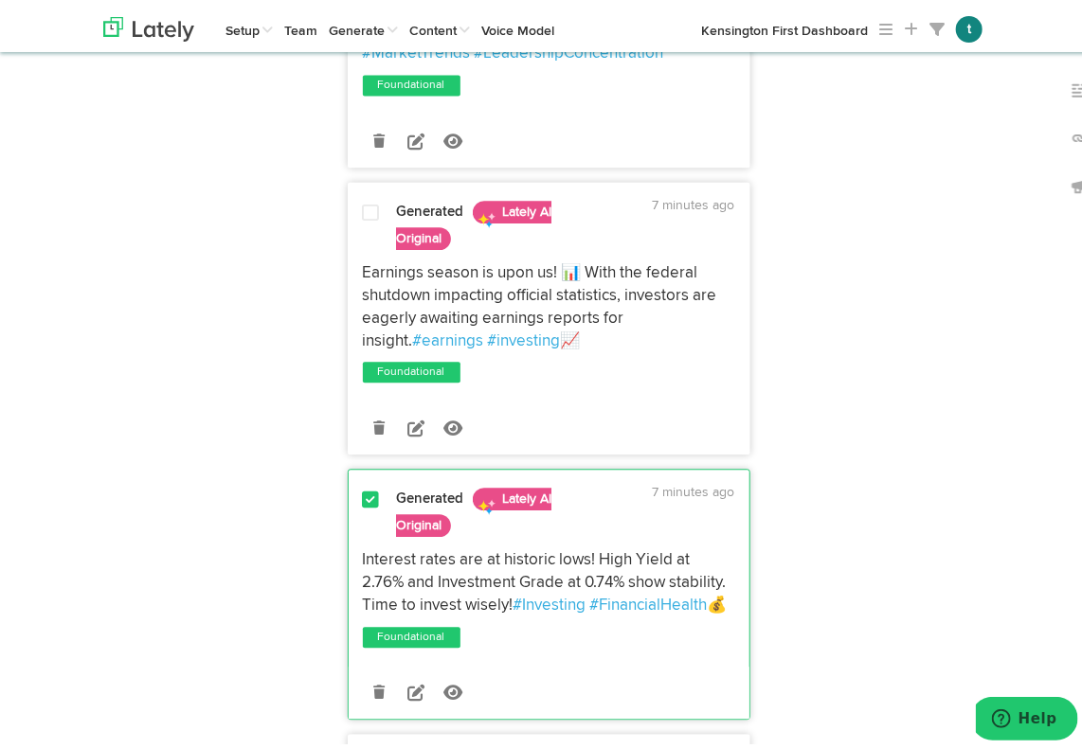
copy p "Interest rates are at historic lows! High Yield at 2.76% and Investment Grade a…"
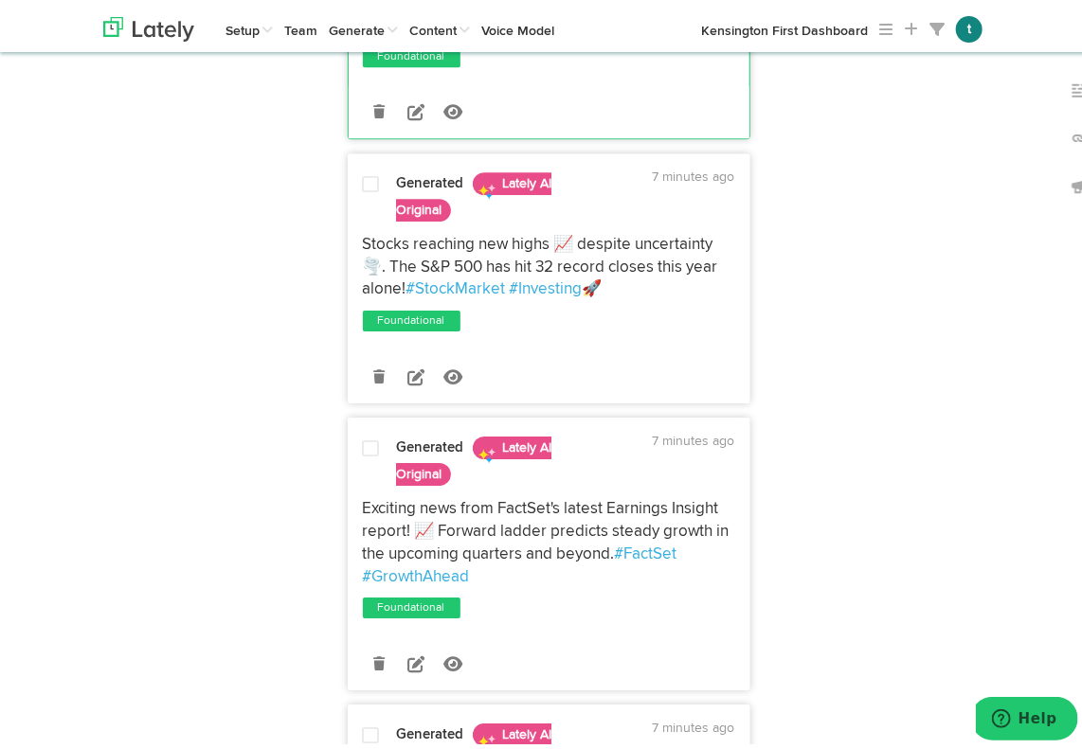
scroll to position [2090, 0]
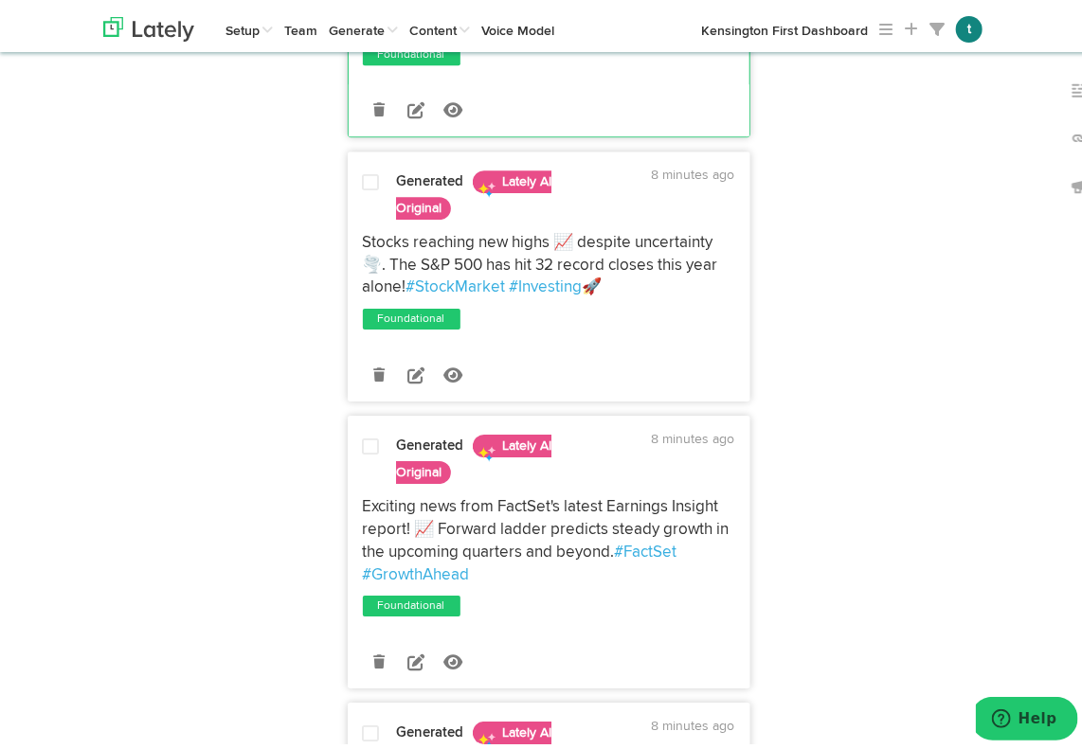
drag, startPoint x: 628, startPoint y: 282, endPoint x: 353, endPoint y: 237, distance: 278.4
click at [353, 237] on div "Stocks reaching new highs 📈 despite uncertainty 🌪️. The S&P 500 has hit 32 reco…" at bounding box center [549, 260] width 401 height 67
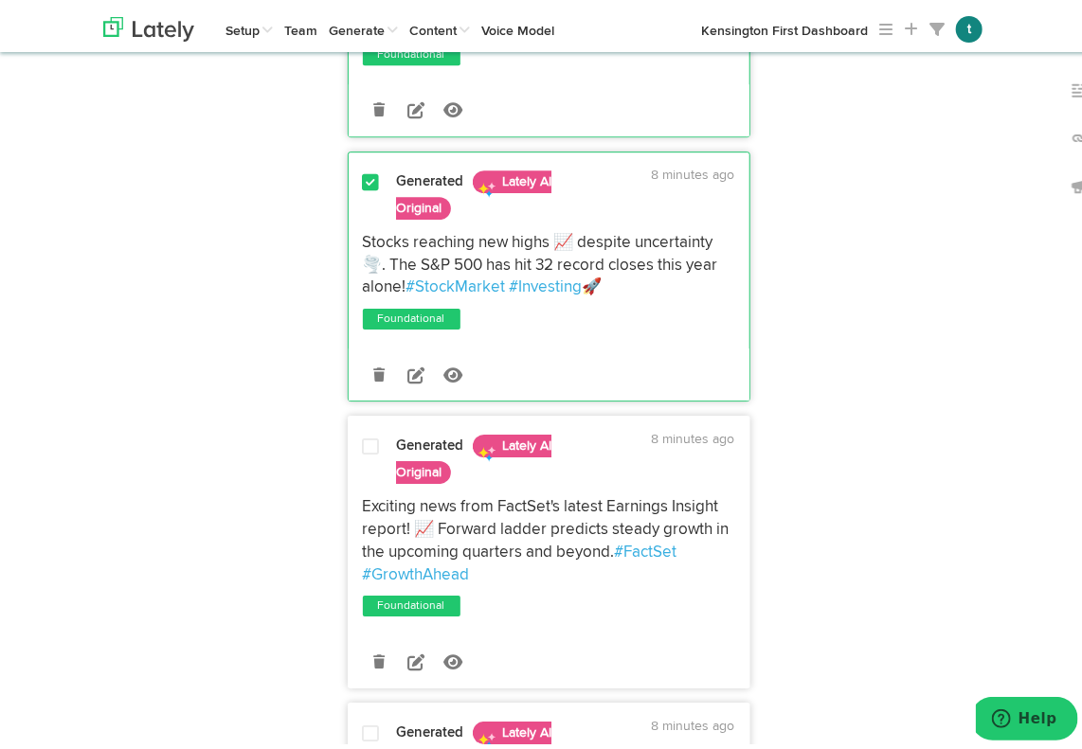
copy p "Stocks reaching new highs 📈 despite uncertainty 🌪️. The S&P 500 has hit 32 reco…"
click at [353, 237] on div "Stocks reaching new highs 📈 despite uncertainty 🌪️. The S&P 500 has hit 32 reco…" at bounding box center [549, 260] width 401 height 67
